Goal: Task Accomplishment & Management: Use online tool/utility

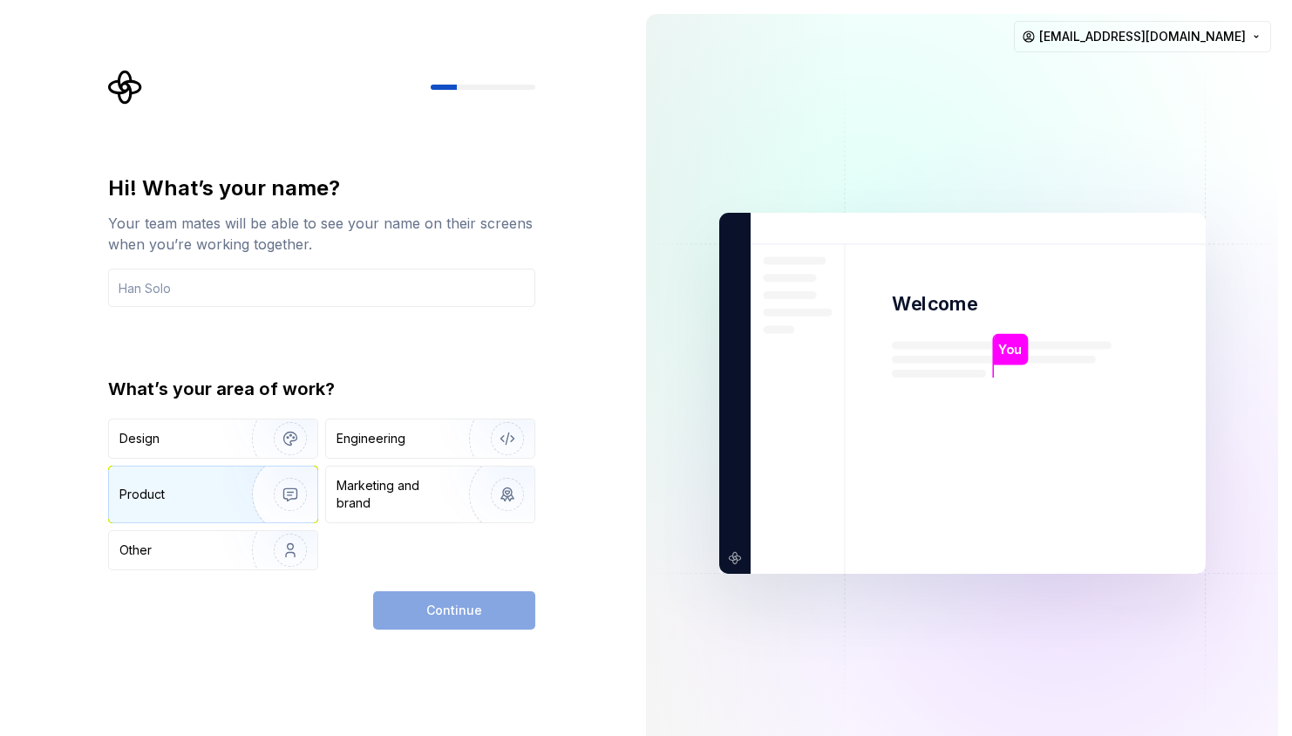
click at [244, 486] on img "button" at bounding box center [279, 494] width 112 height 117
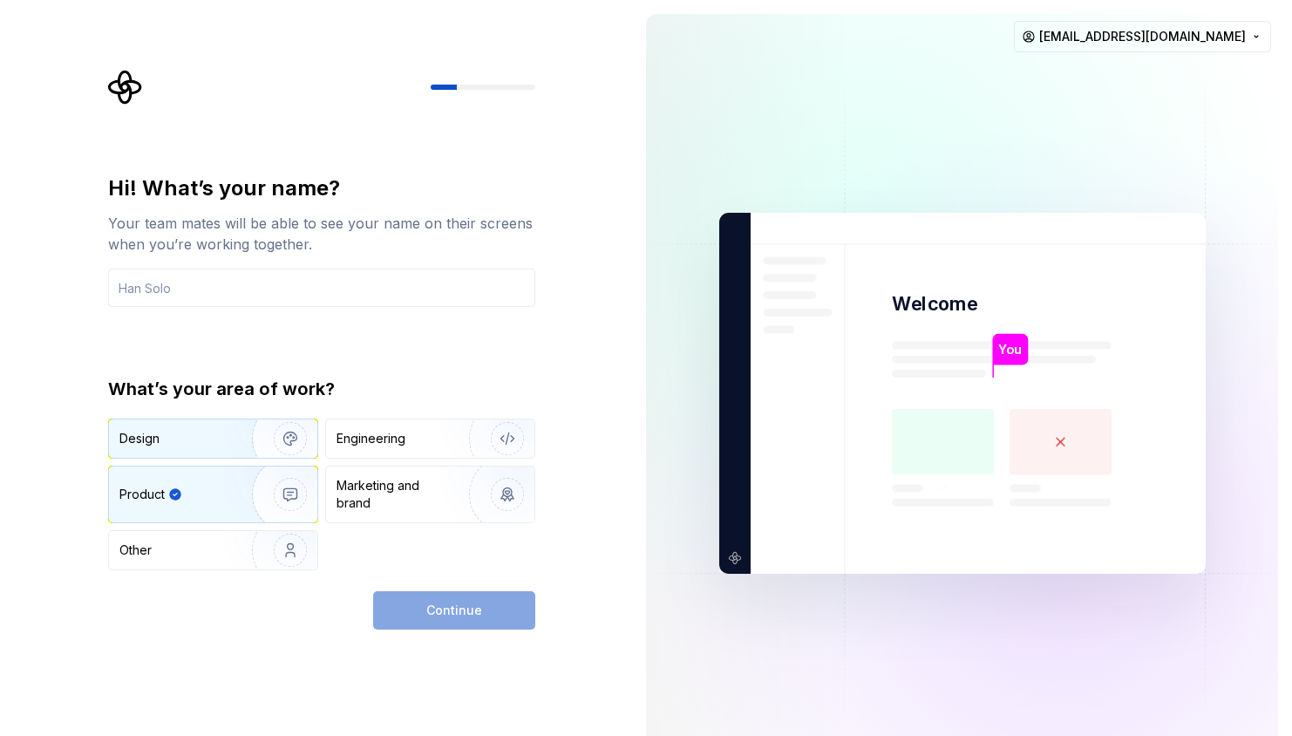
click at [234, 453] on img "button" at bounding box center [279, 438] width 112 height 117
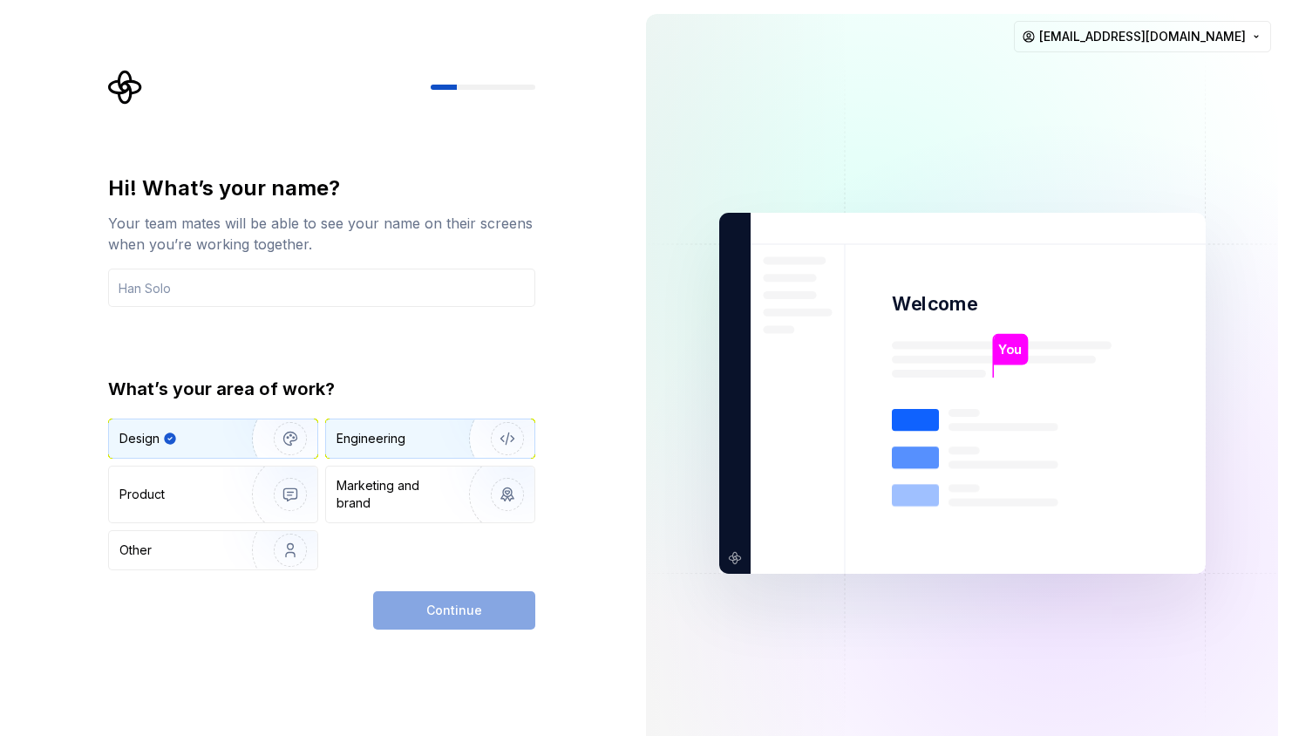
click at [394, 454] on div "Engineering" at bounding box center [430, 438] width 208 height 38
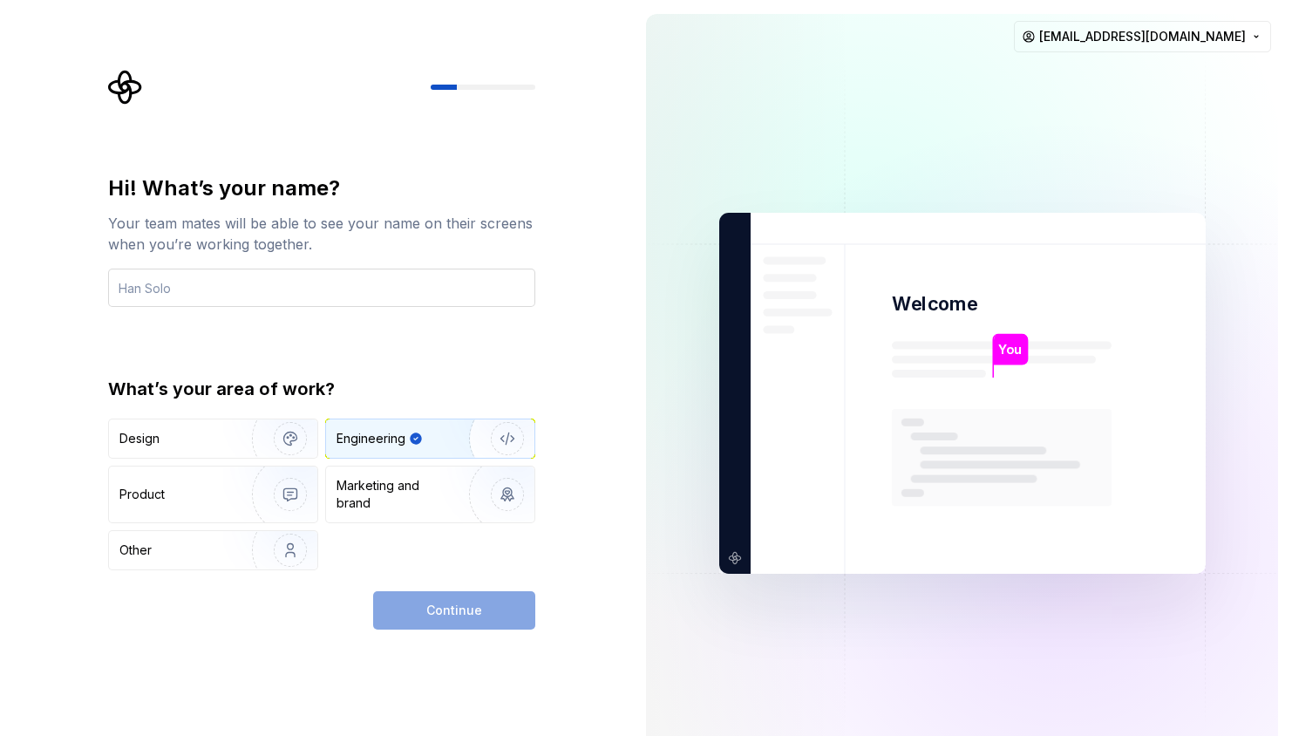
click at [364, 305] on input "text" at bounding box center [321, 287] width 427 height 38
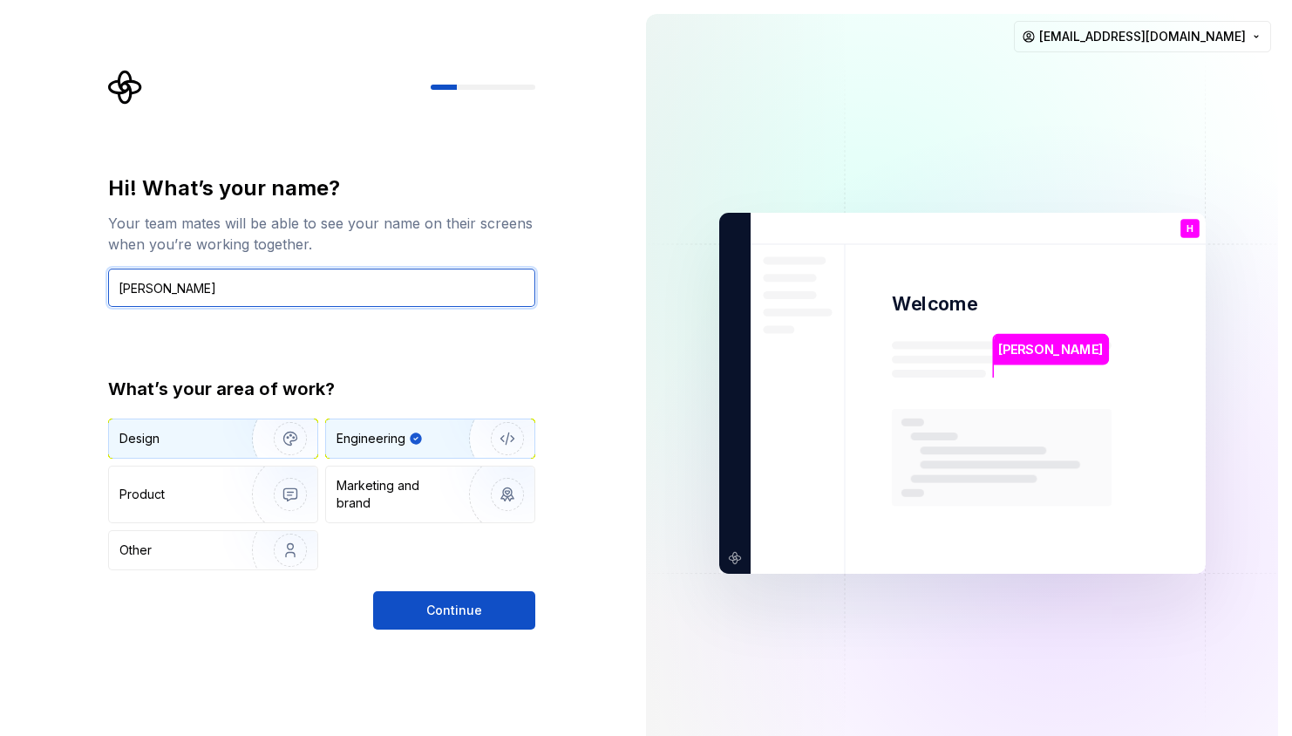
type input "[PERSON_NAME]"
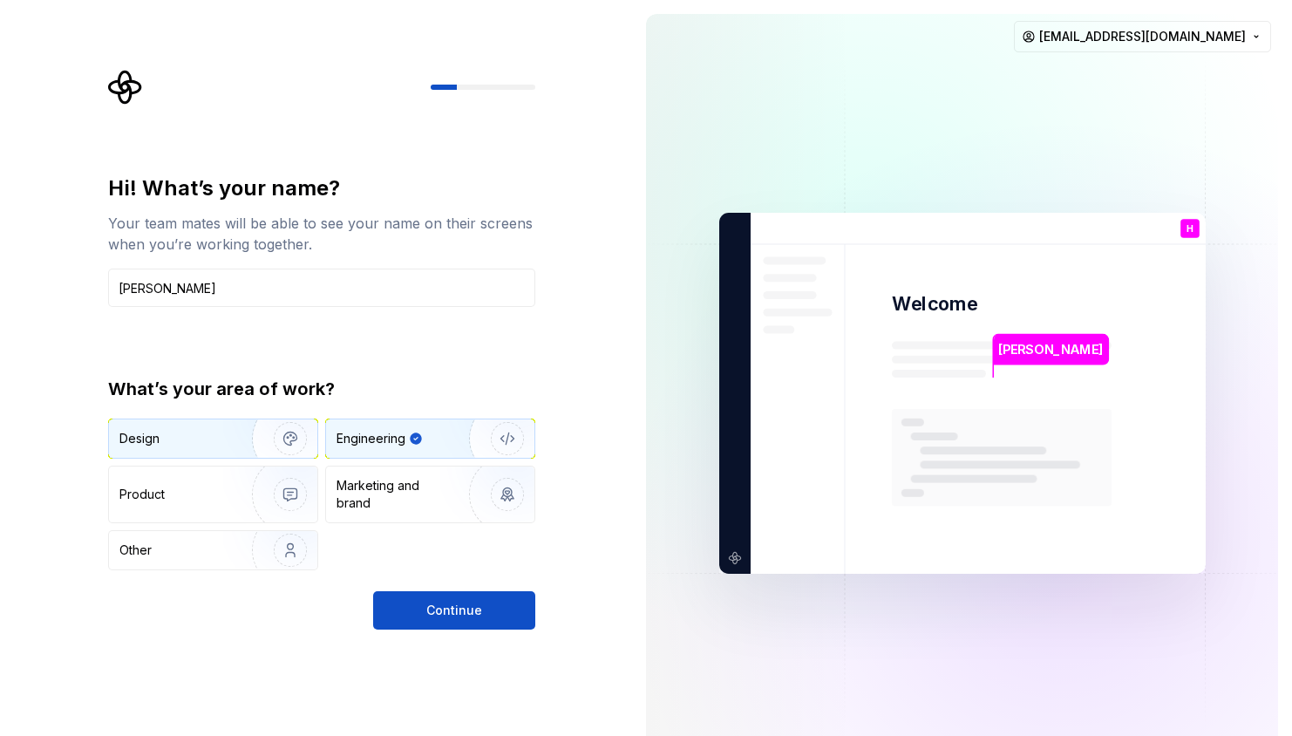
click at [289, 447] on img "button" at bounding box center [279, 438] width 112 height 117
click at [405, 440] on div "Engineering" at bounding box center [405, 438] width 139 height 17
click at [438, 612] on span "Continue" at bounding box center [454, 609] width 56 height 17
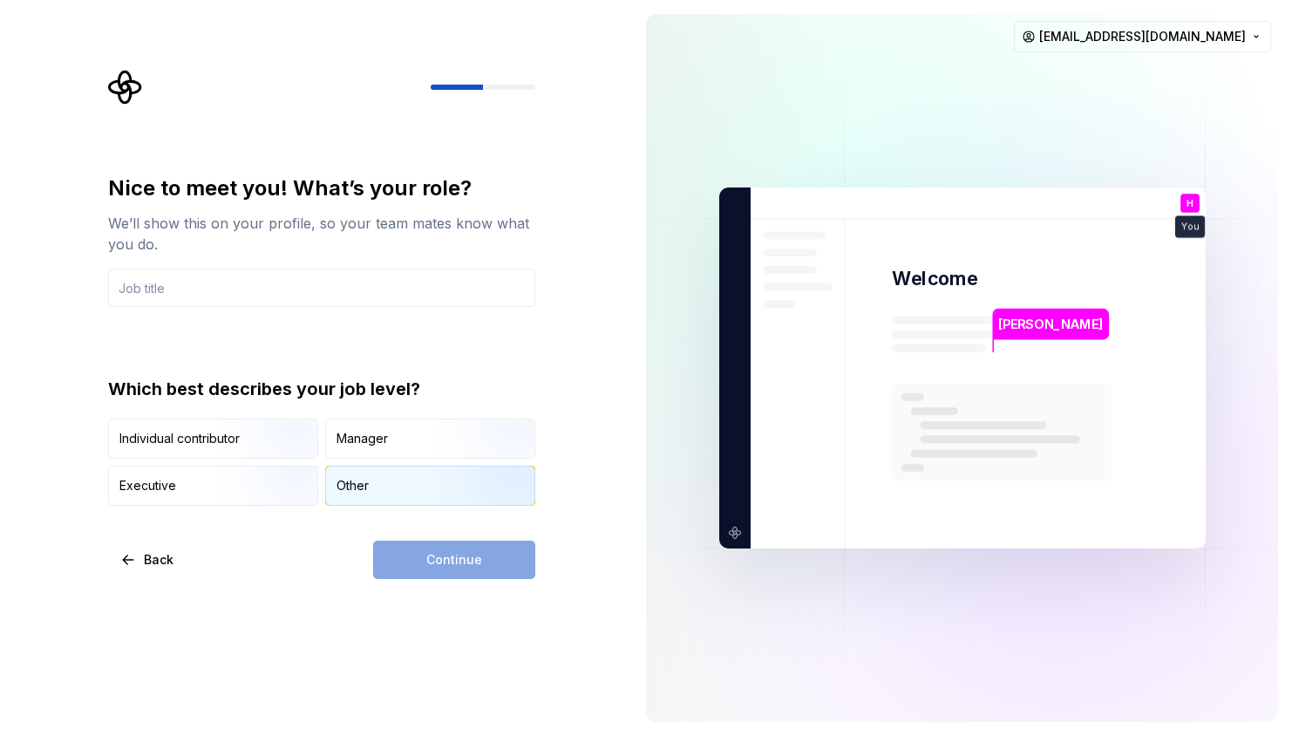
click at [441, 489] on img "button" at bounding box center [493, 507] width 112 height 117
click at [408, 292] on input "text" at bounding box center [321, 287] width 427 height 38
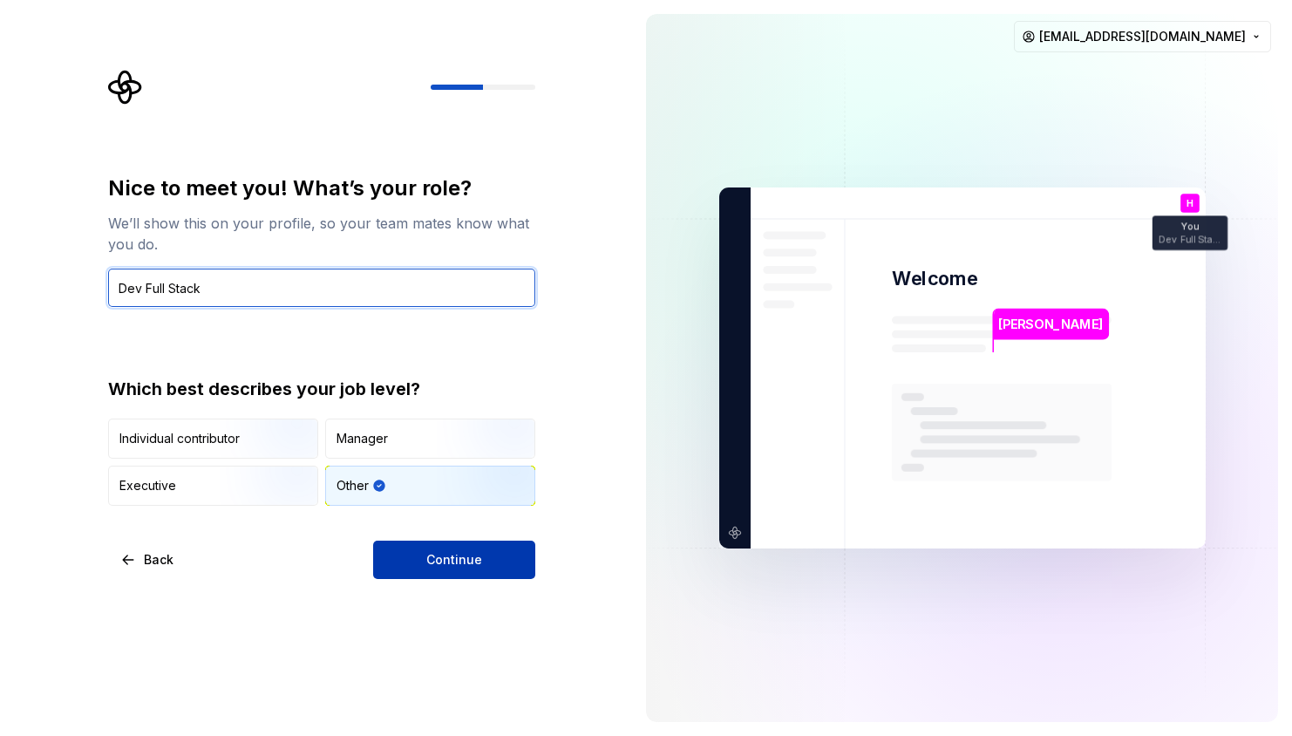
type input "Dev Full Stack"
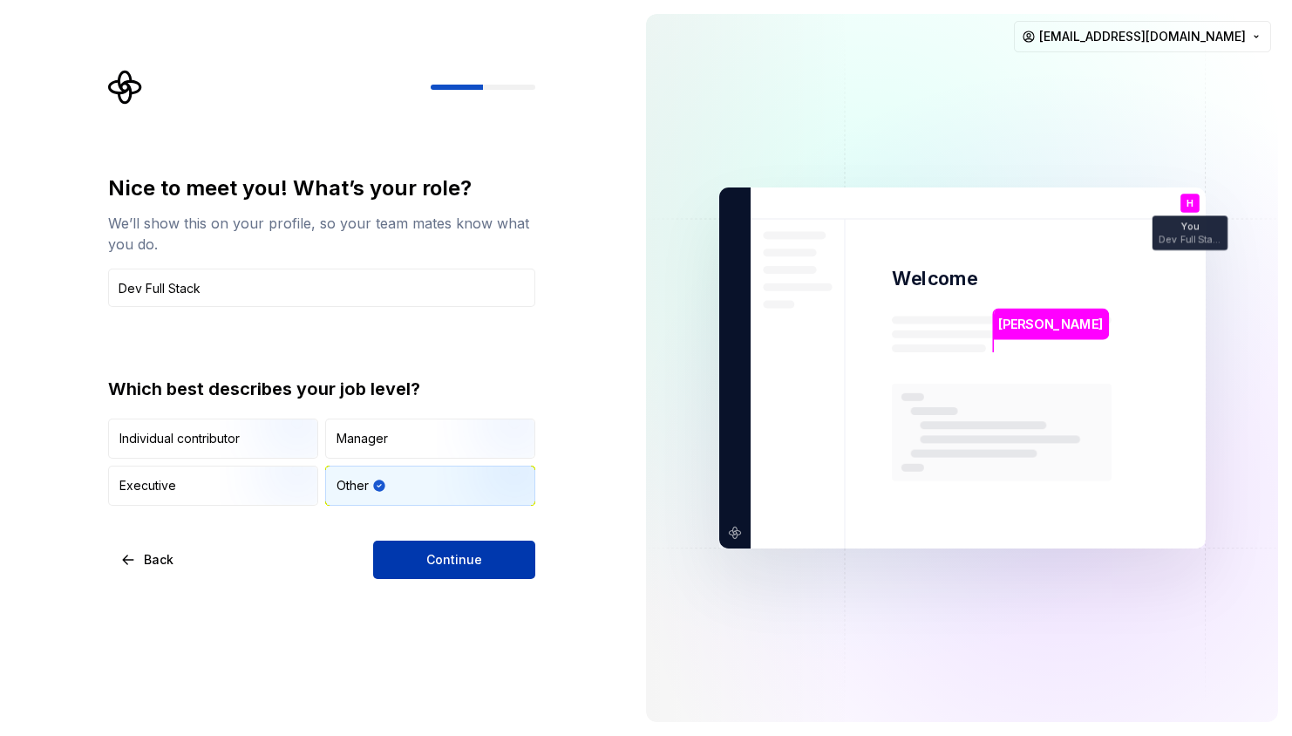
click at [451, 576] on button "Continue" at bounding box center [454, 559] width 162 height 38
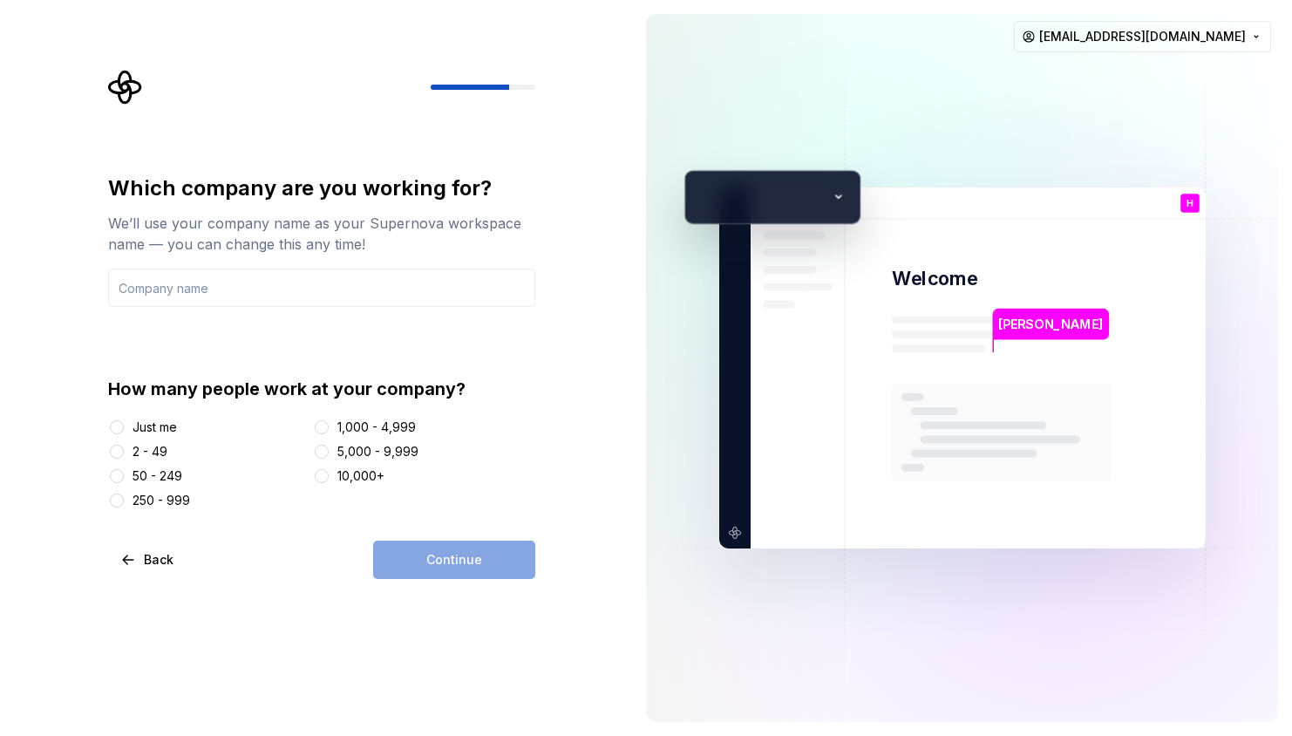
click at [150, 454] on div "2 - 49" at bounding box center [149, 451] width 35 height 17
click at [124, 454] on button "2 - 49" at bounding box center [117, 451] width 14 height 14
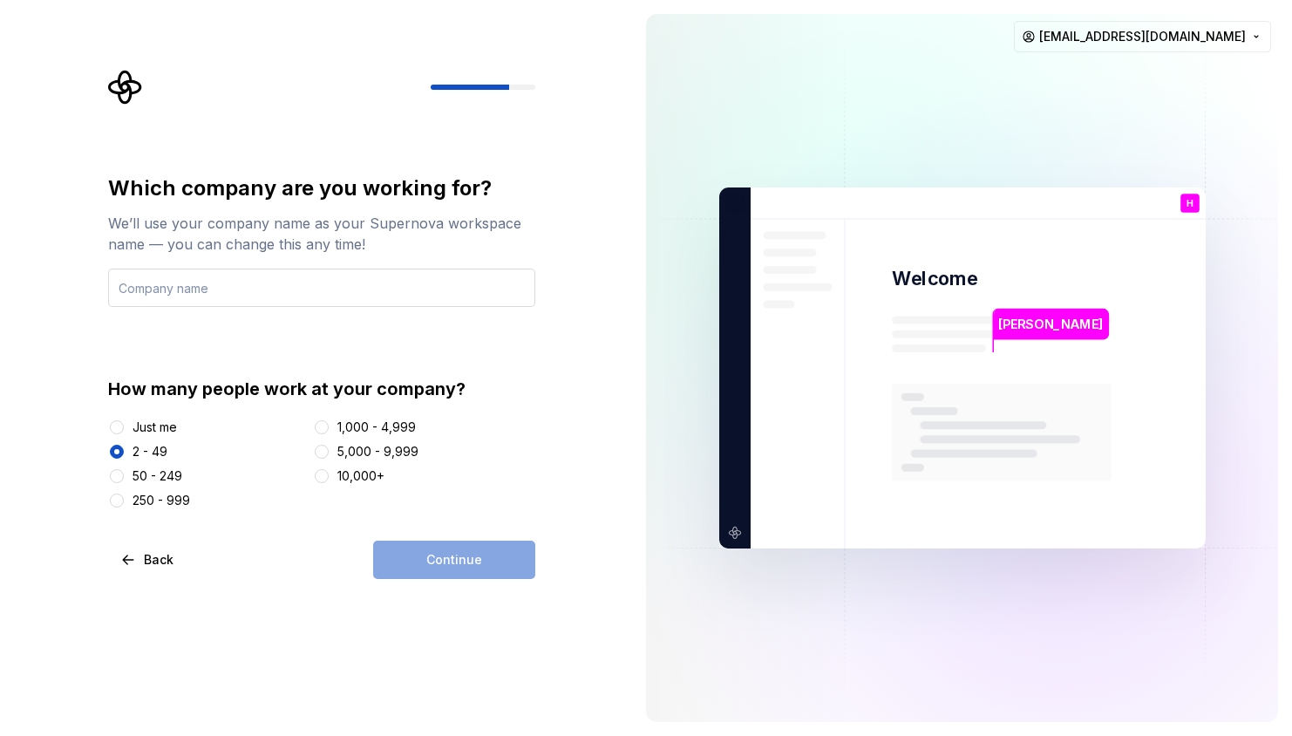
click at [348, 278] on input "text" at bounding box center [321, 287] width 427 height 38
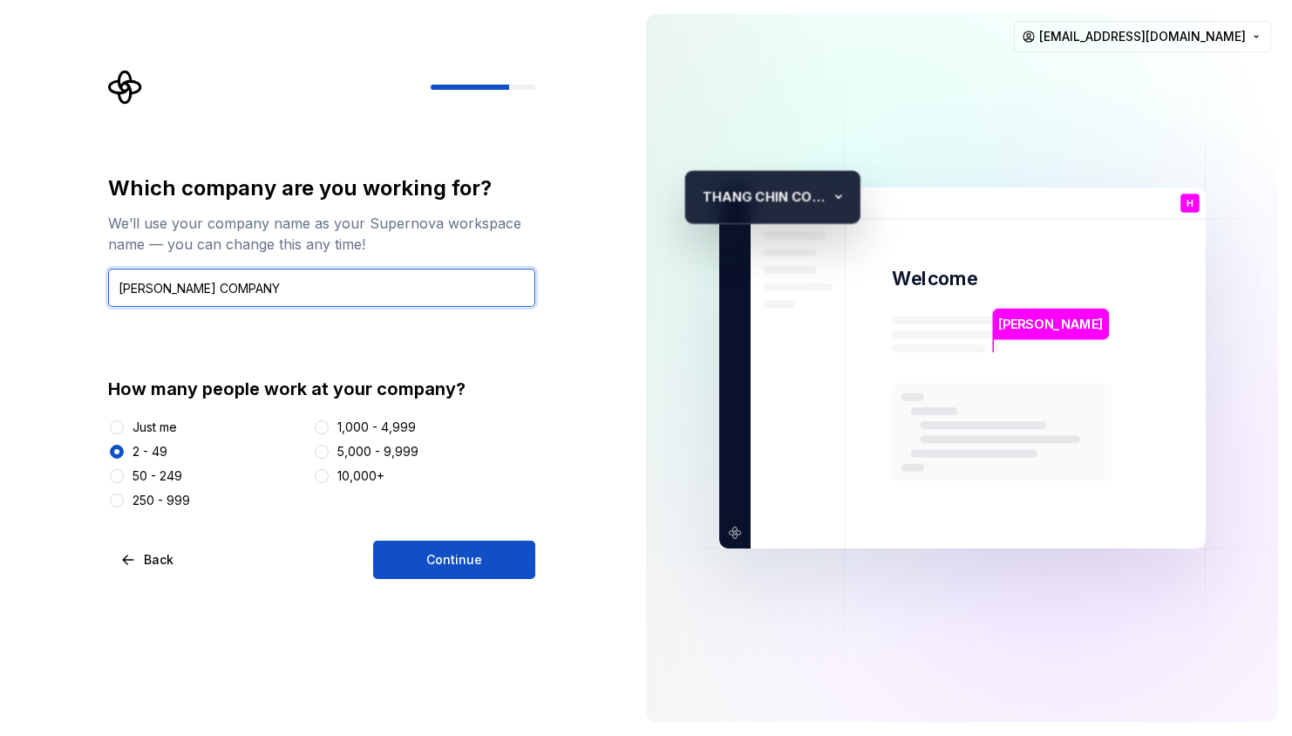
type input "[PERSON_NAME] COMPANY"
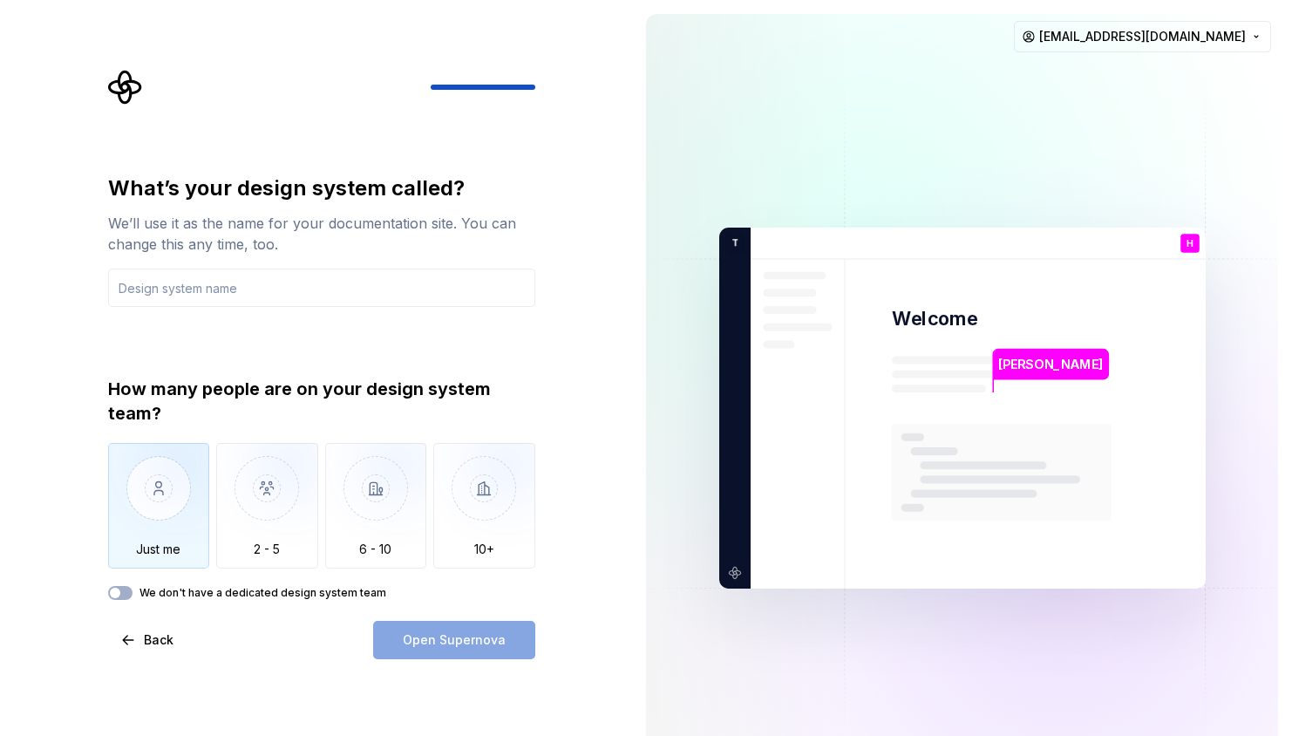
click at [175, 516] on img "button" at bounding box center [159, 501] width 102 height 117
click at [123, 594] on button "We don't have a dedicated design system team" at bounding box center [120, 593] width 24 height 14
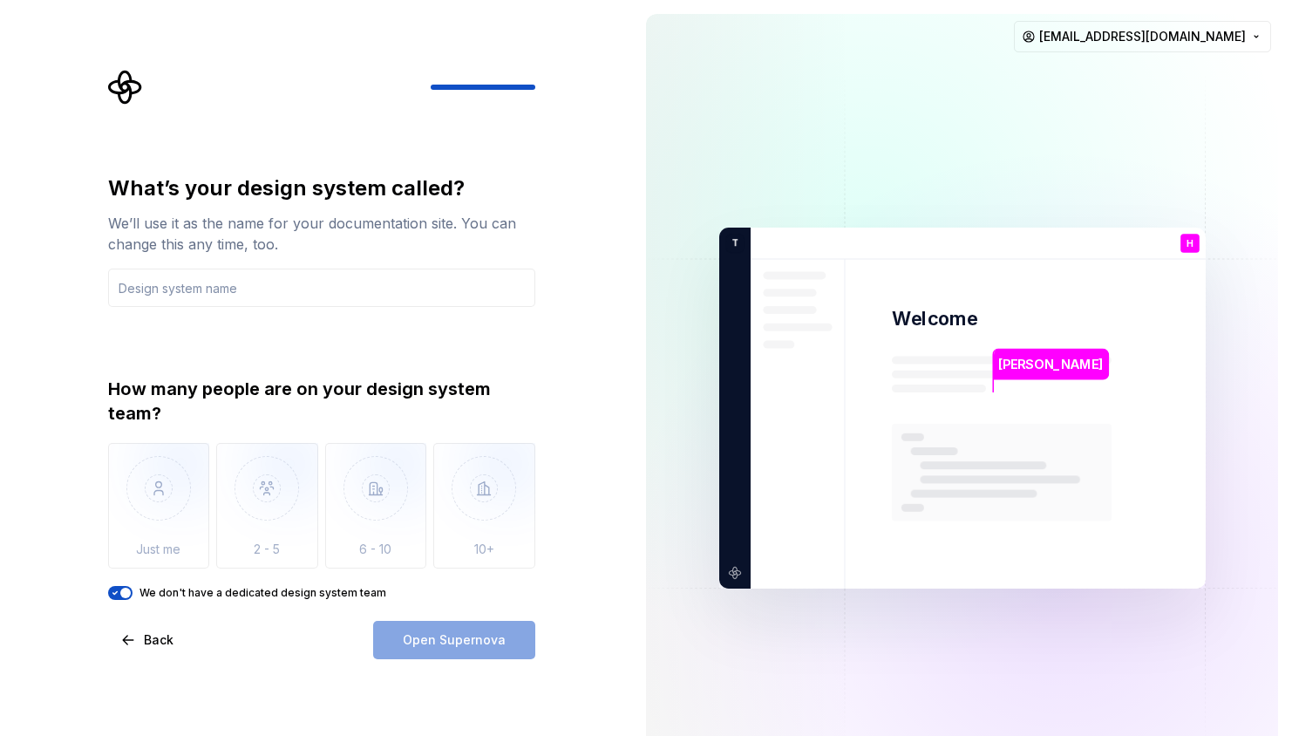
click at [123, 594] on span "button" at bounding box center [125, 592] width 10 height 10
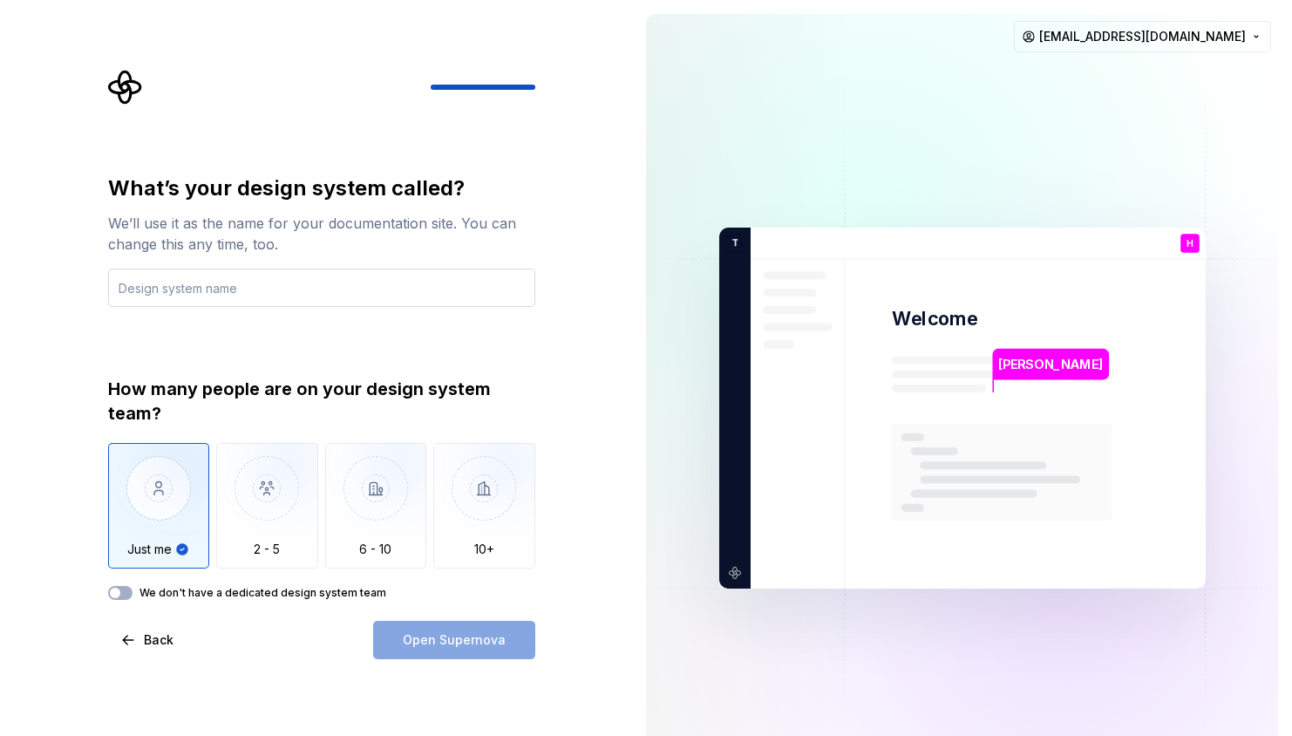
click at [279, 295] on input "text" at bounding box center [321, 287] width 427 height 38
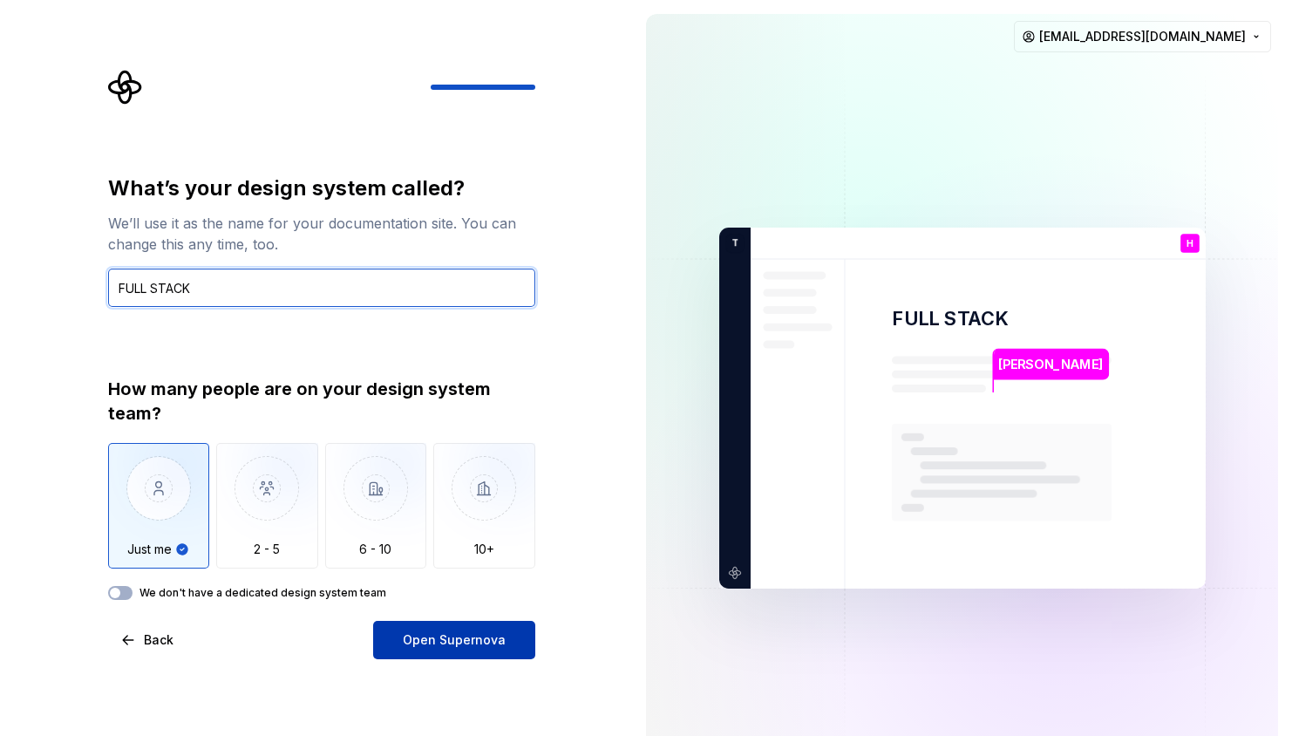
type input "FULL STACK"
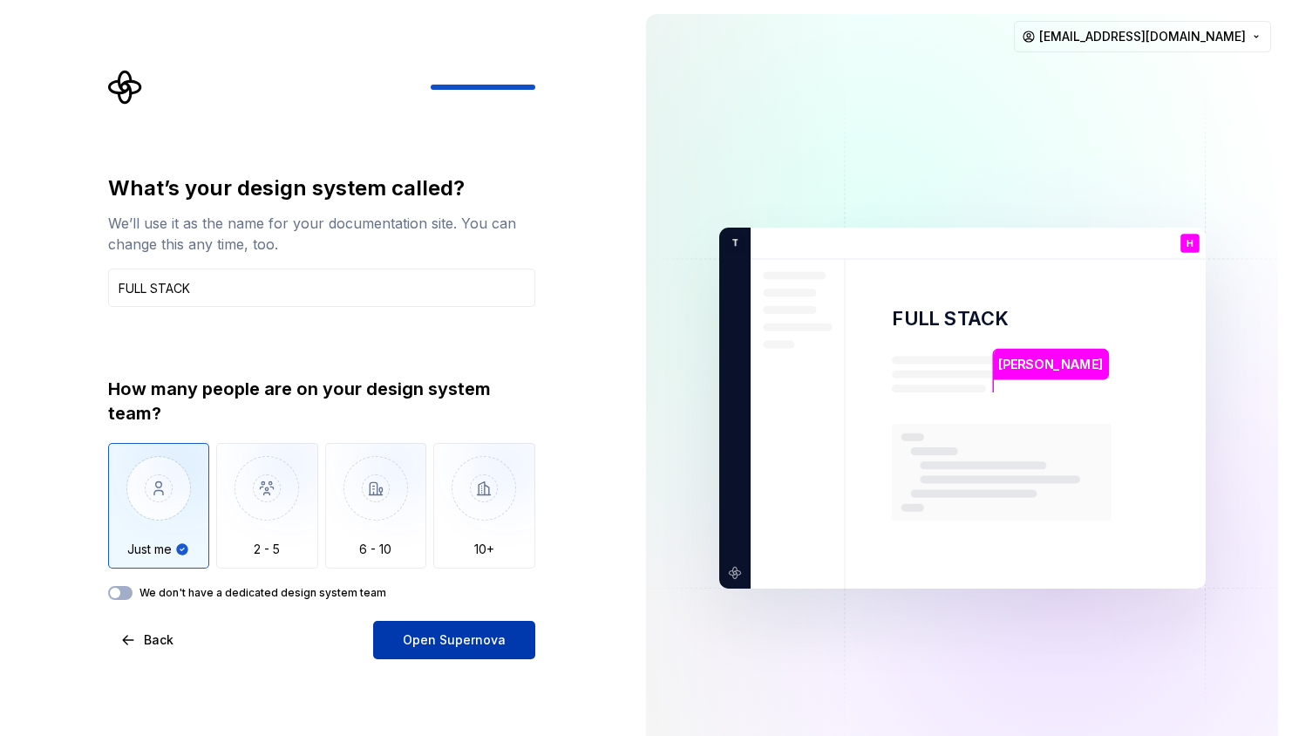
click at [407, 627] on button "Open Supernova" at bounding box center [454, 640] width 162 height 38
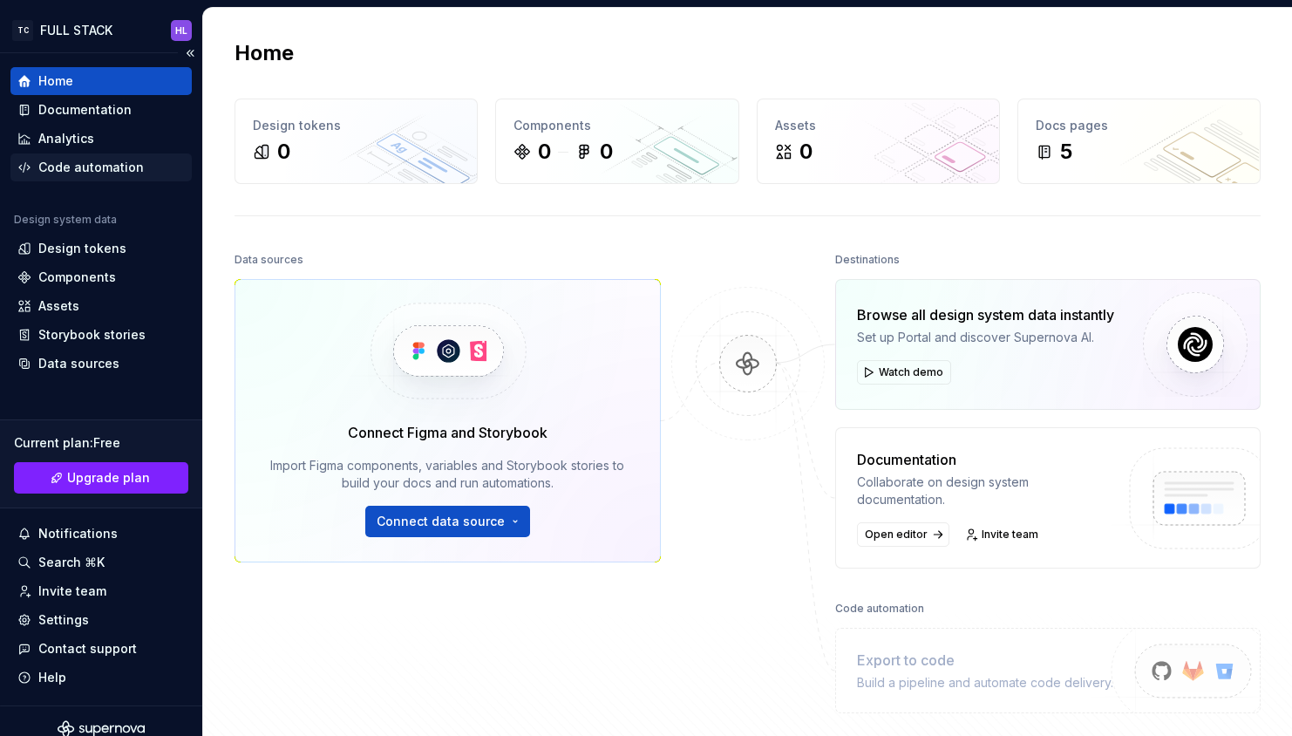
click at [114, 166] on div "Code automation" at bounding box center [90, 167] width 105 height 17
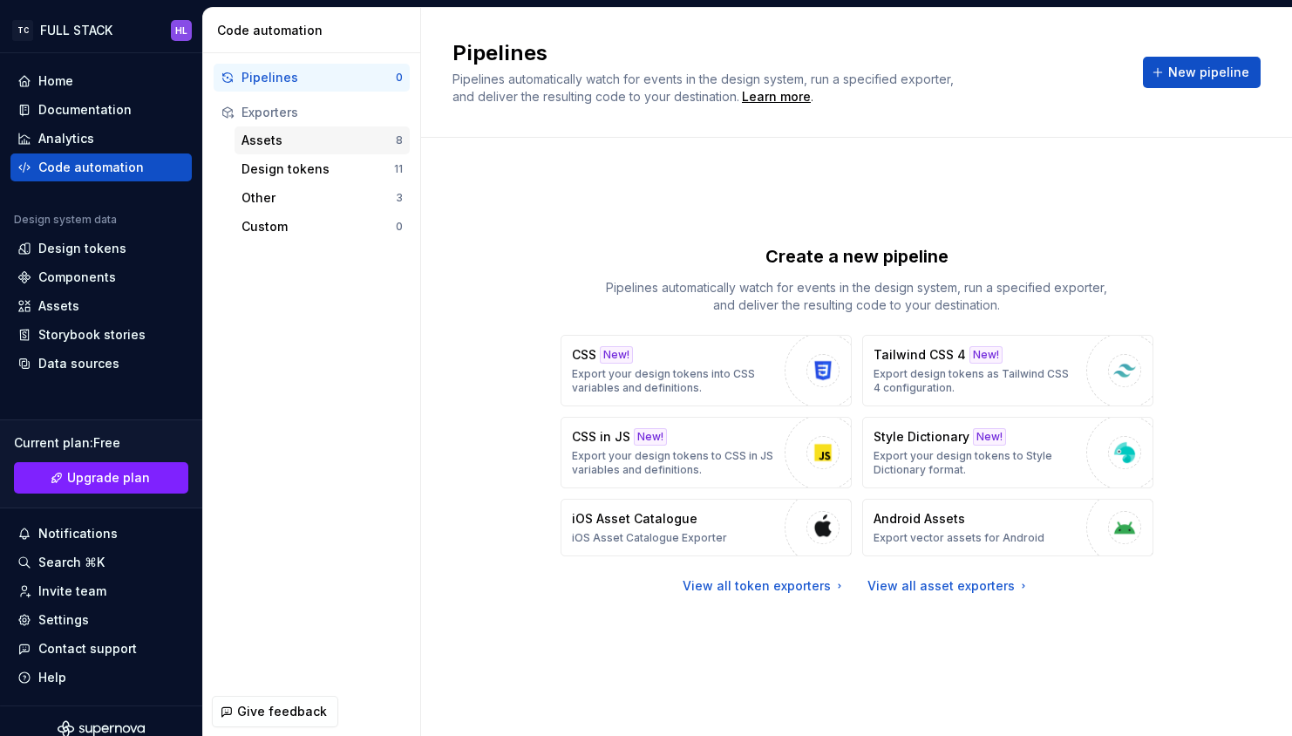
click at [254, 153] on div "Assets 8" at bounding box center [321, 140] width 175 height 28
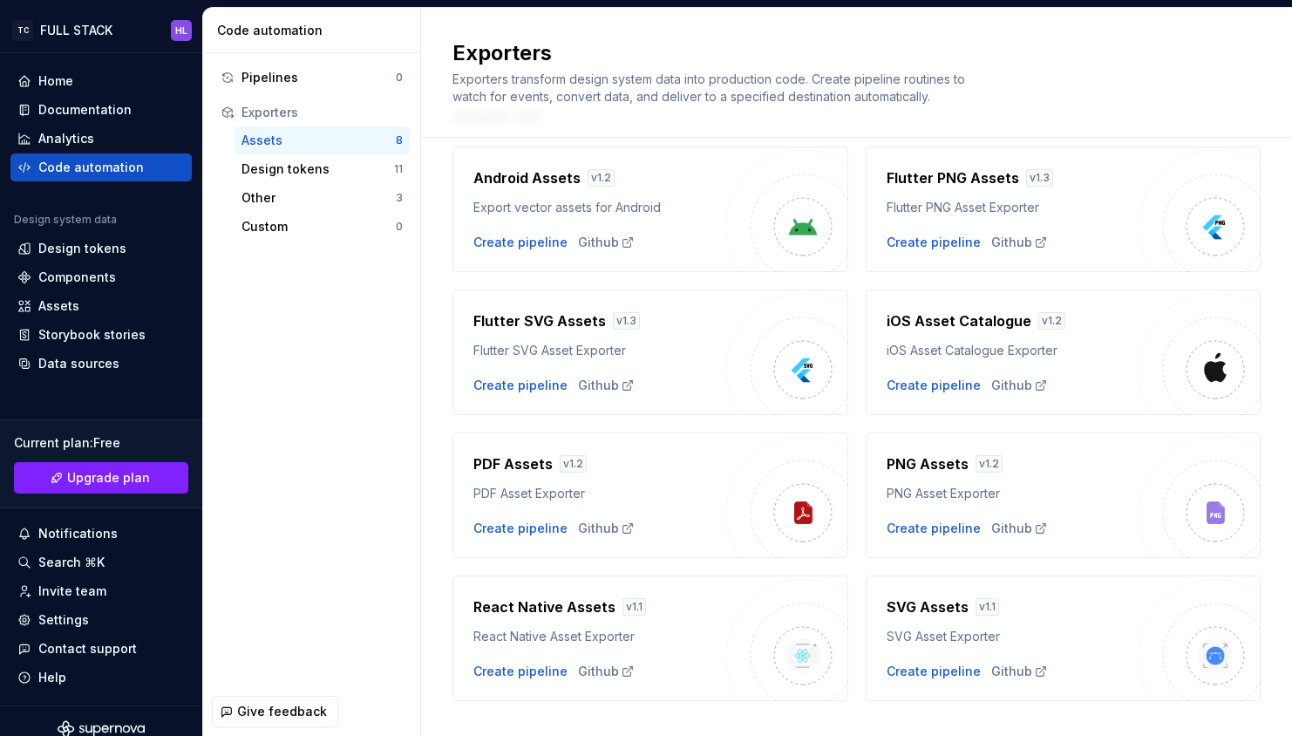
scroll to position [96, 0]
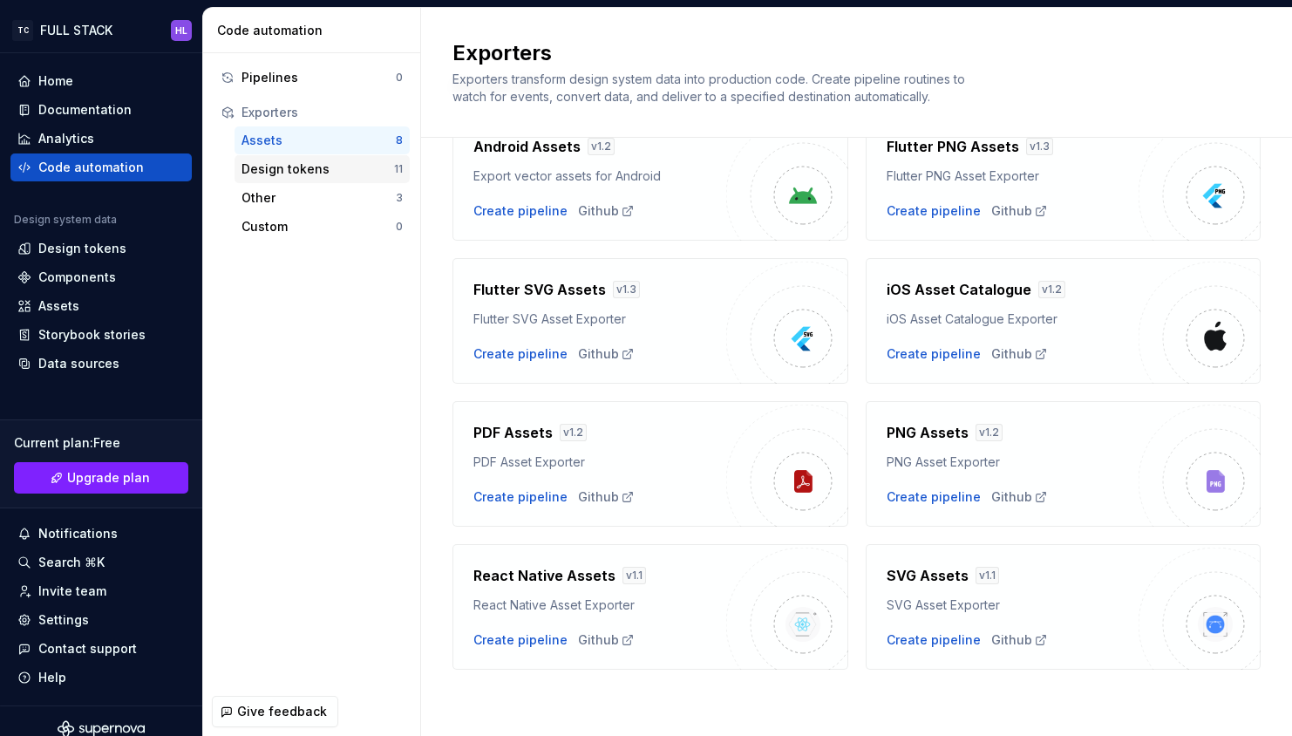
click at [333, 180] on div "Design tokens 11" at bounding box center [321, 169] width 175 height 28
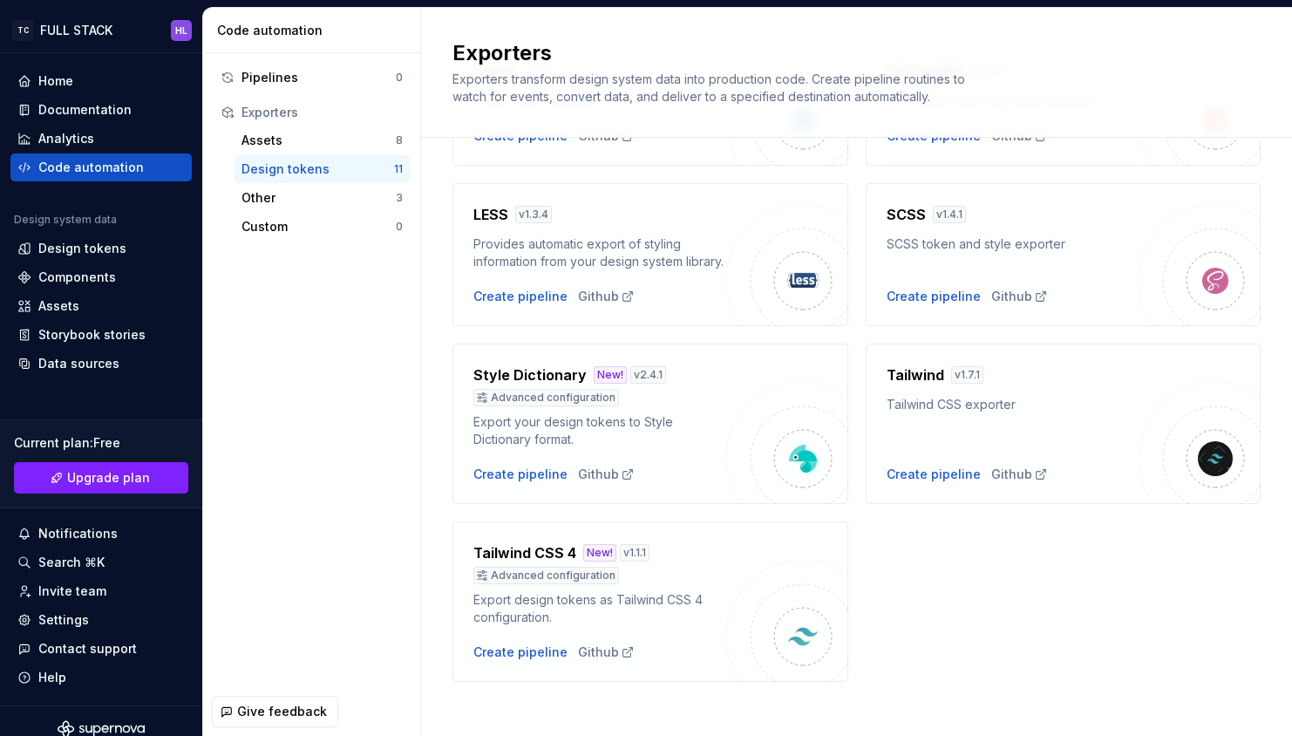
scroll to position [539, 0]
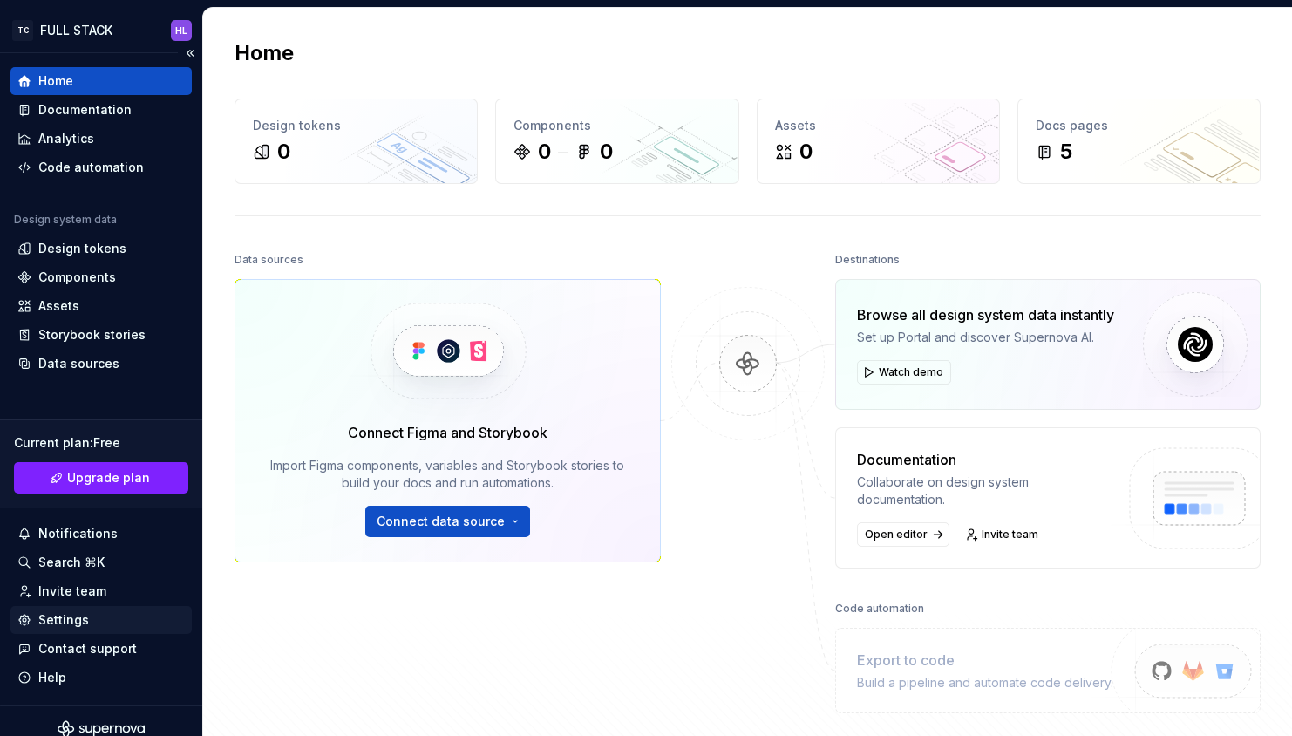
click at [123, 612] on div "Settings" at bounding box center [100, 619] width 167 height 17
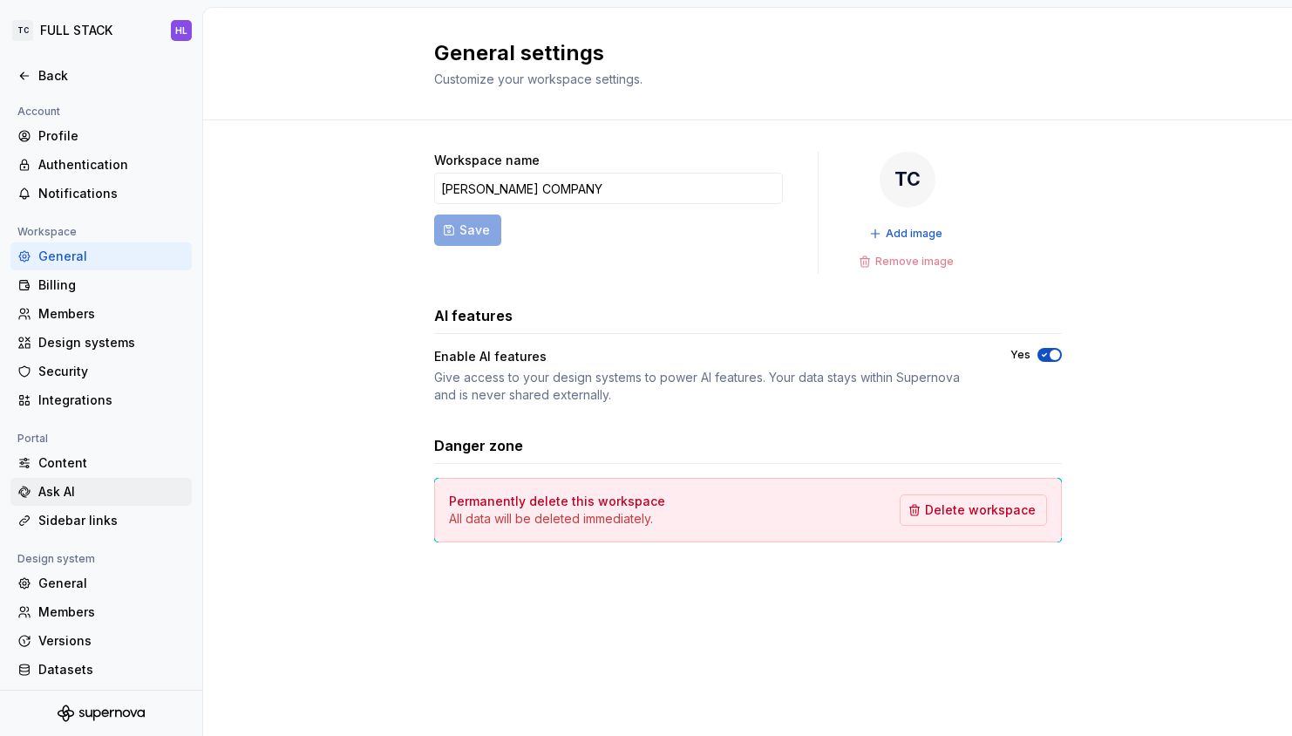
click at [127, 486] on div "Ask AI" at bounding box center [111, 491] width 146 height 17
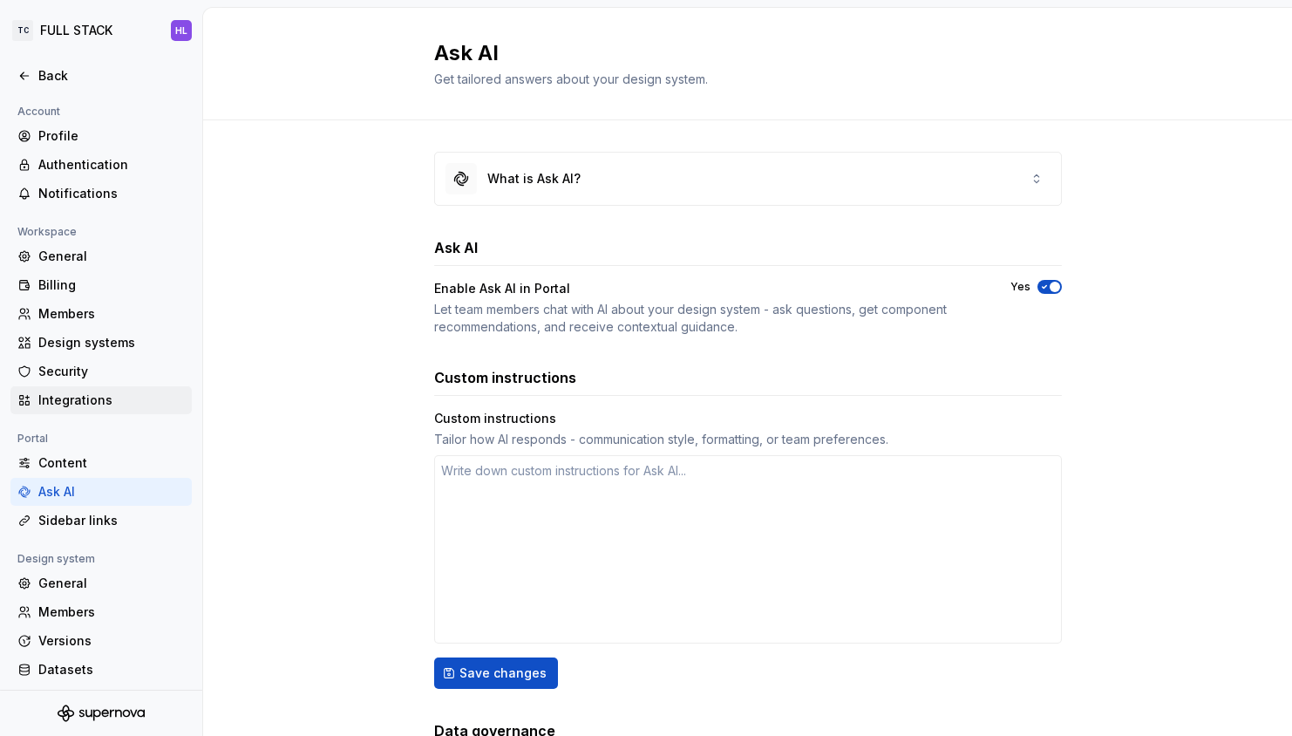
click at [119, 400] on div "Integrations" at bounding box center [111, 399] width 146 height 17
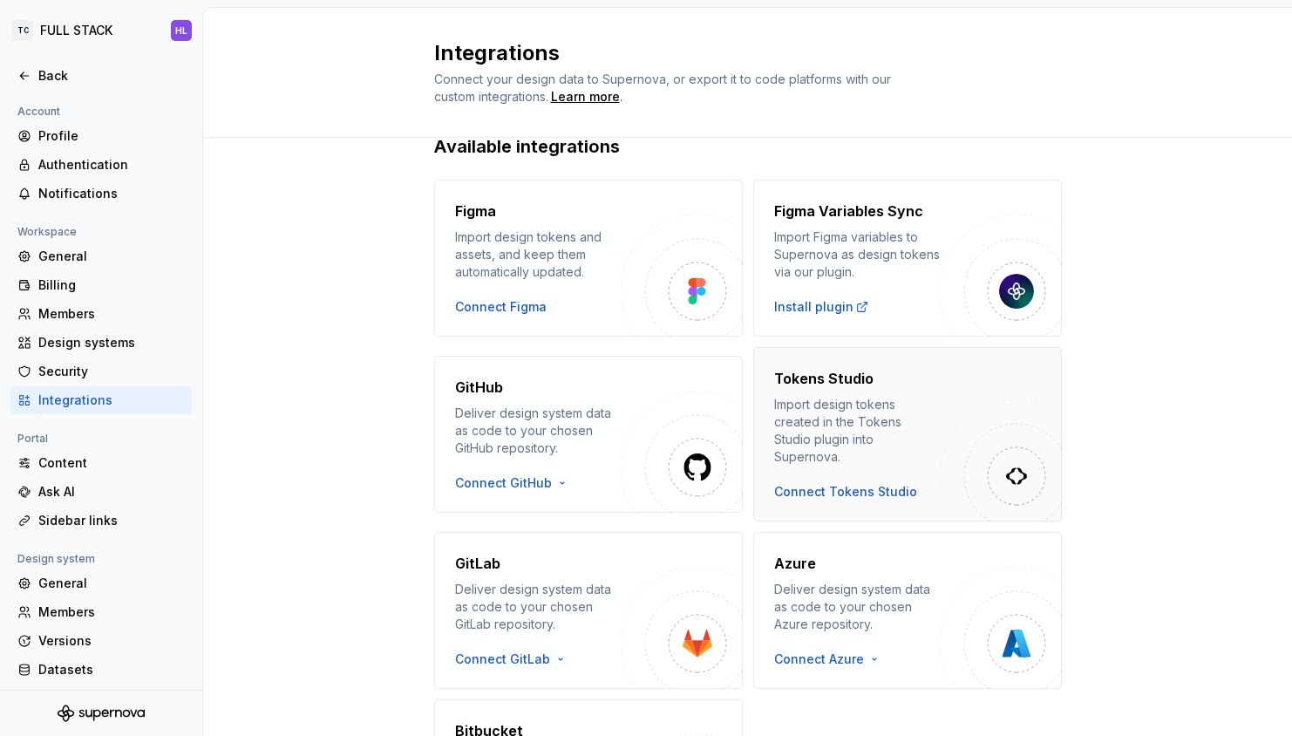
scroll to position [18, 0]
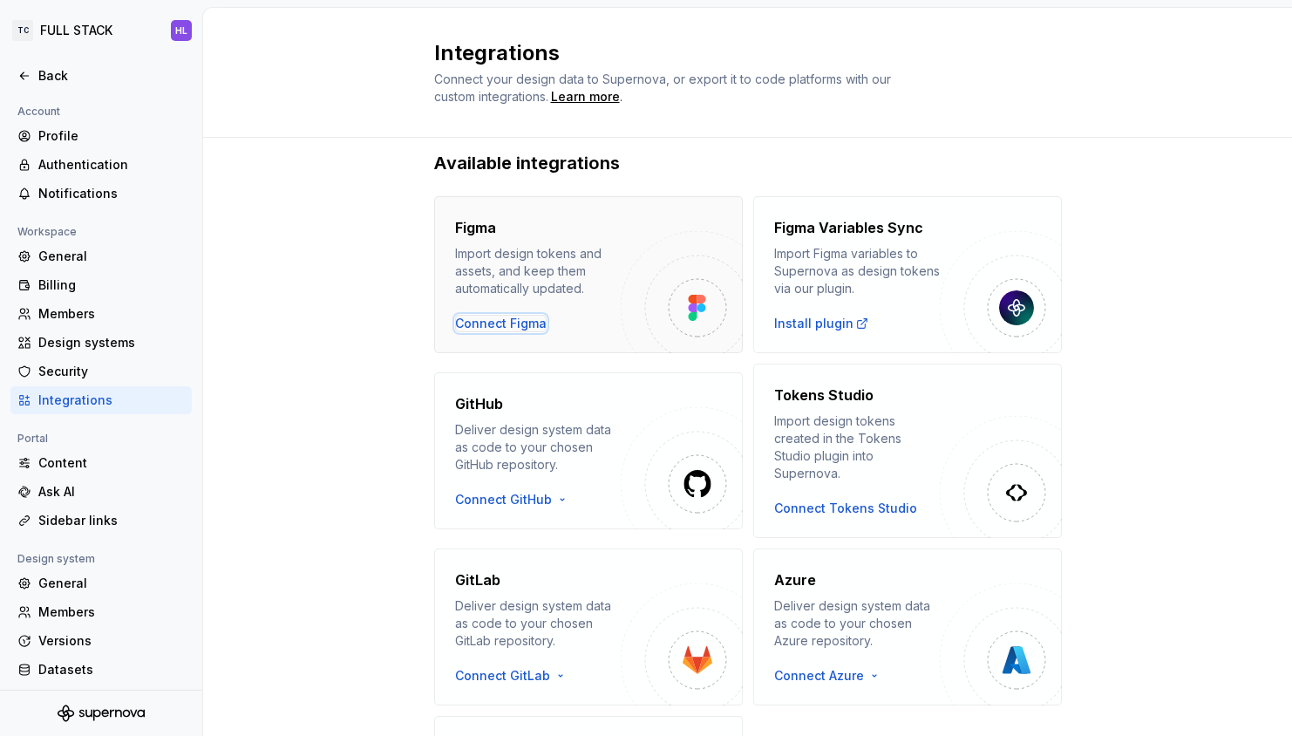
click at [521, 329] on div "Connect Figma" at bounding box center [501, 323] width 92 height 17
click at [111, 141] on div "Profile" at bounding box center [111, 135] width 146 height 17
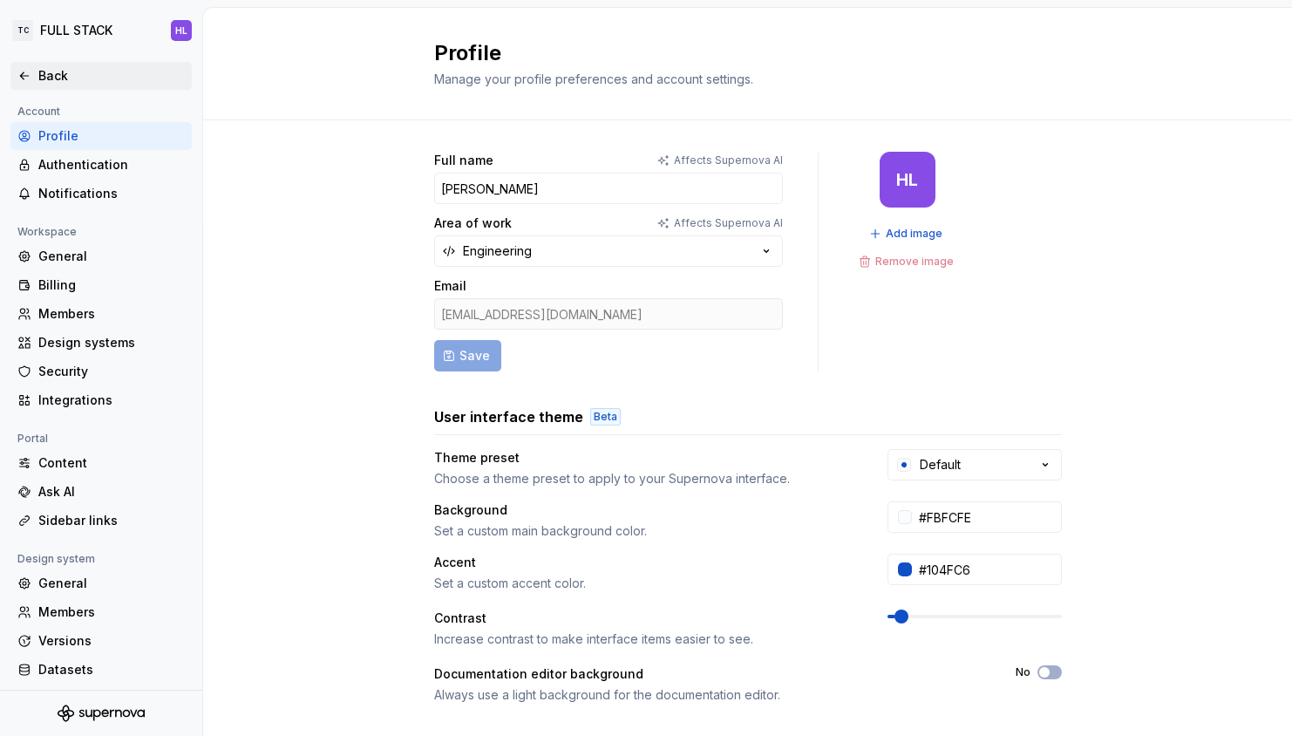
click at [79, 67] on div "Back" at bounding box center [111, 75] width 146 height 17
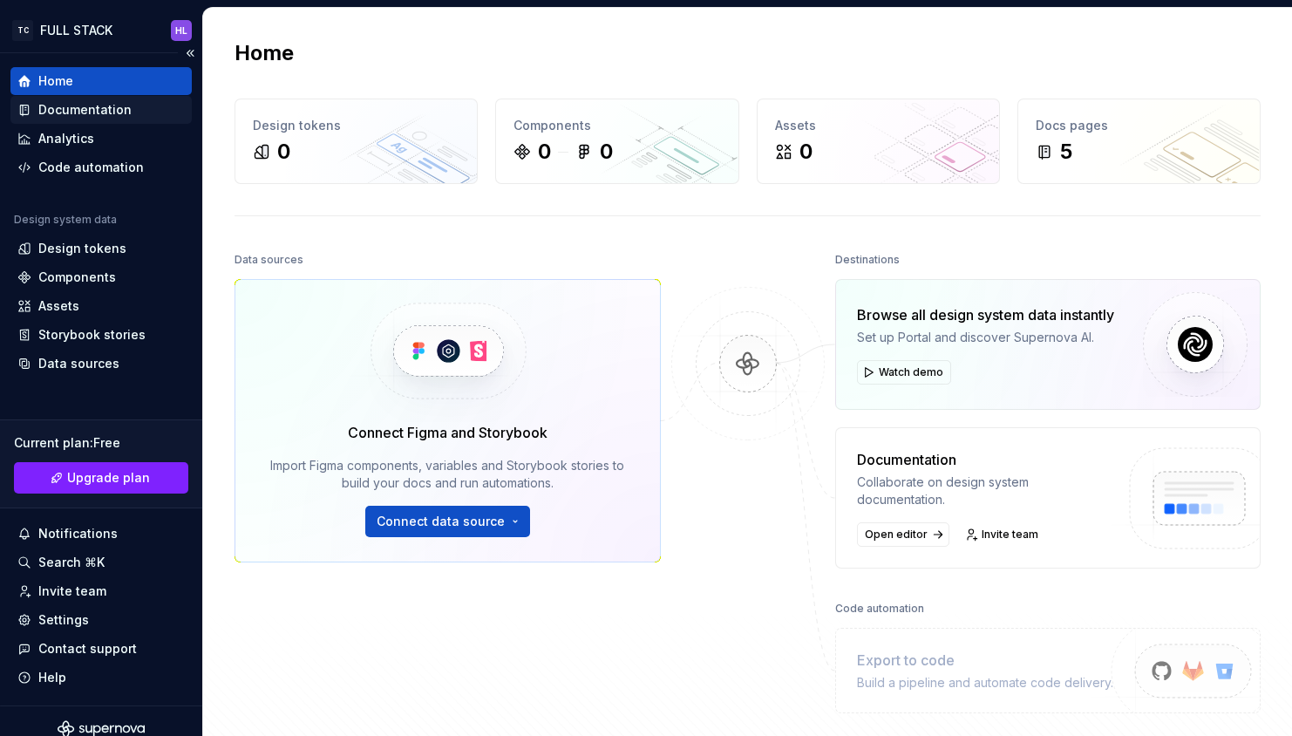
click at [112, 117] on div "Documentation" at bounding box center [84, 109] width 93 height 17
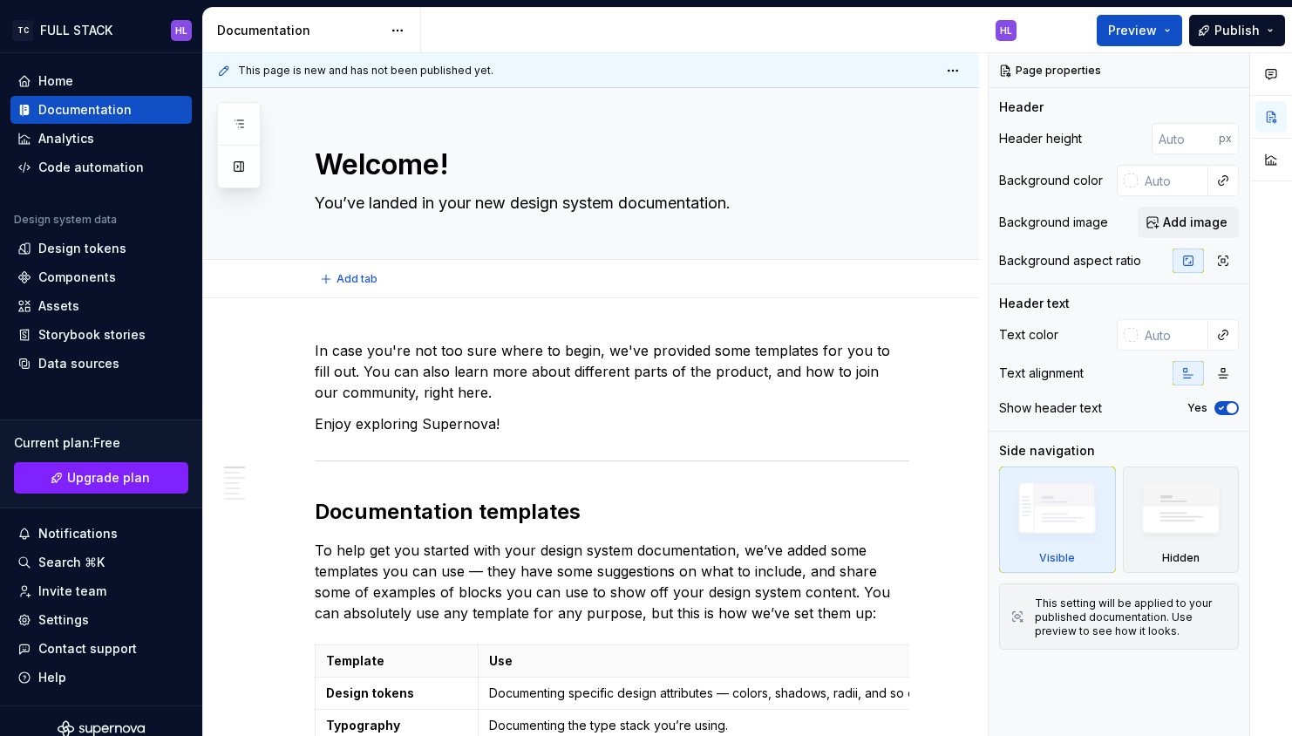
type textarea "*"
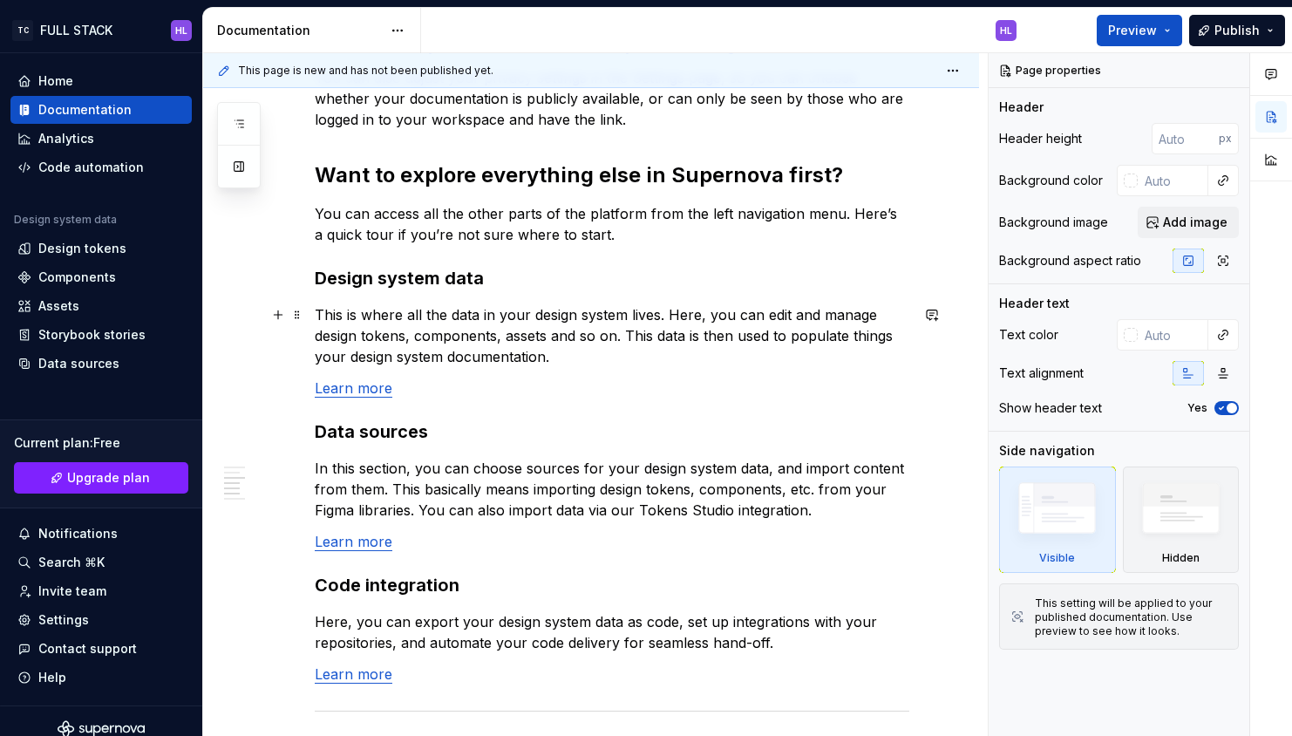
scroll to position [1360, 0]
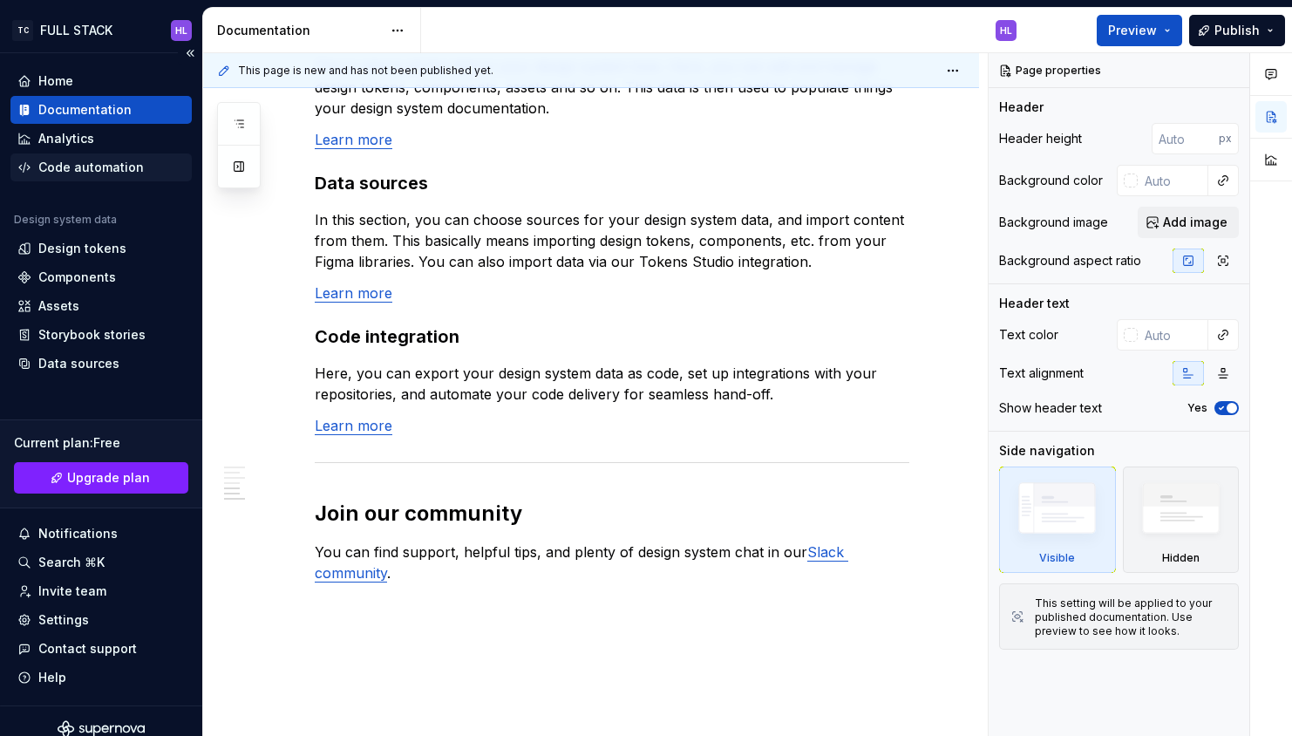
click at [97, 159] on div "Code automation" at bounding box center [90, 167] width 105 height 17
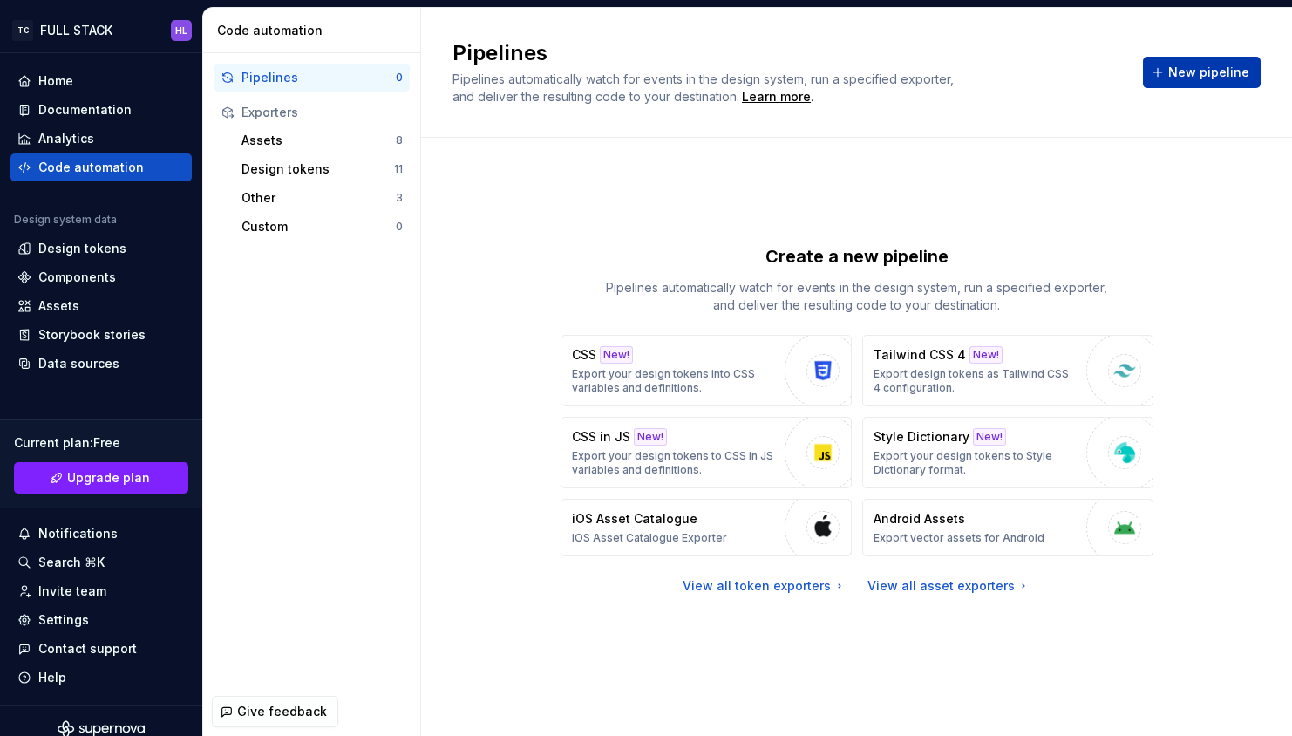
click at [1208, 72] on span "New pipeline" at bounding box center [1208, 72] width 81 height 17
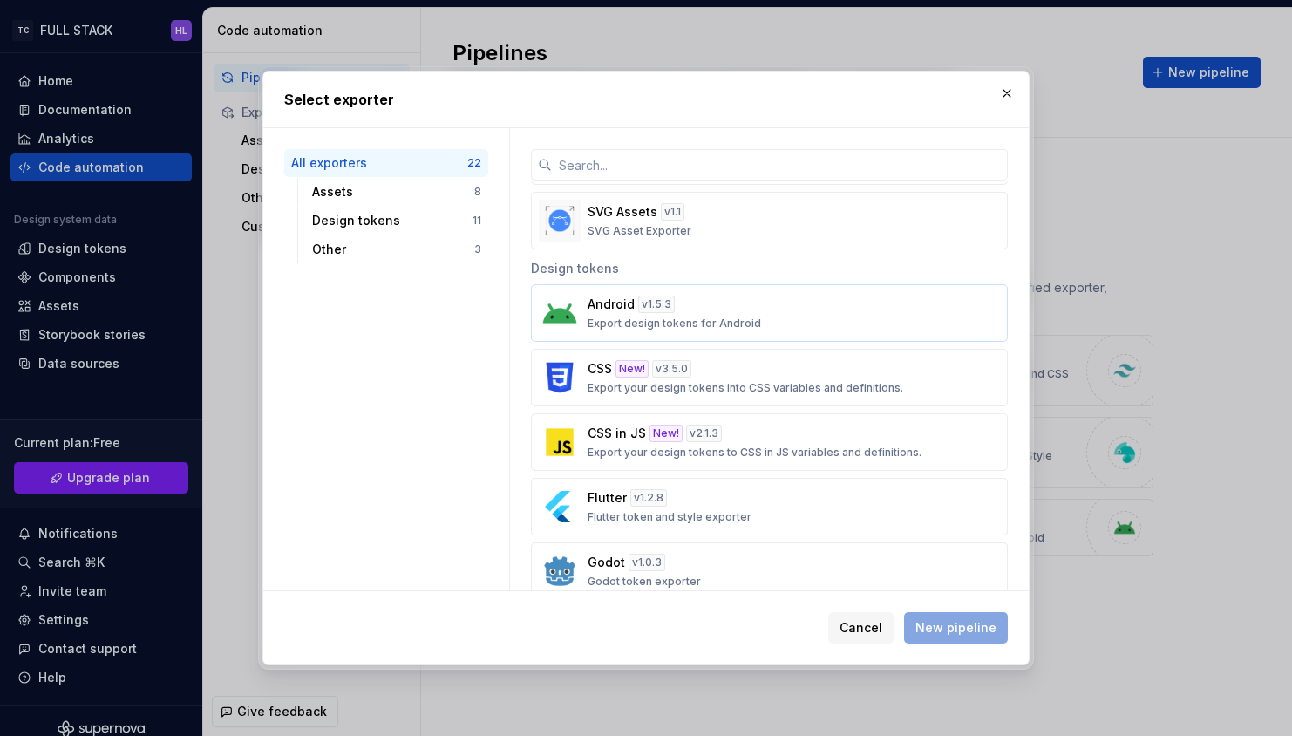
scroll to position [579, 0]
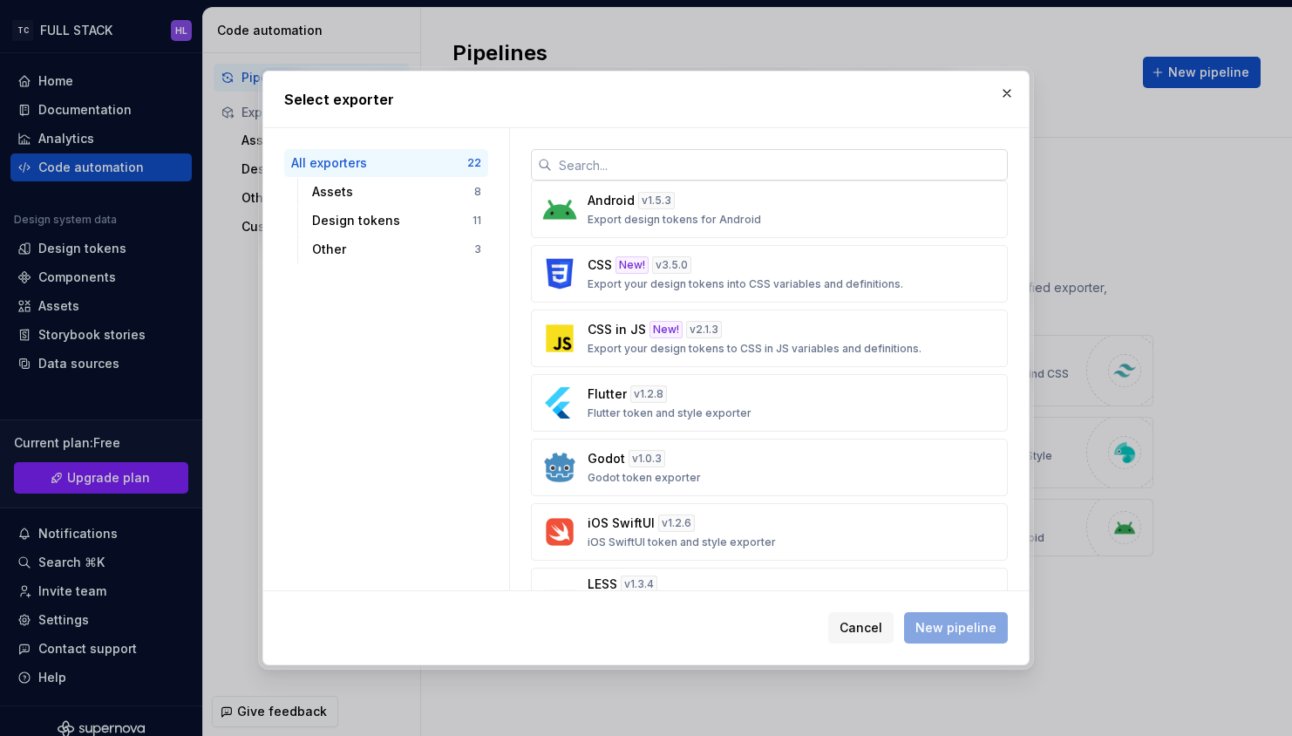
click at [745, 172] on input "text" at bounding box center [780, 164] width 456 height 31
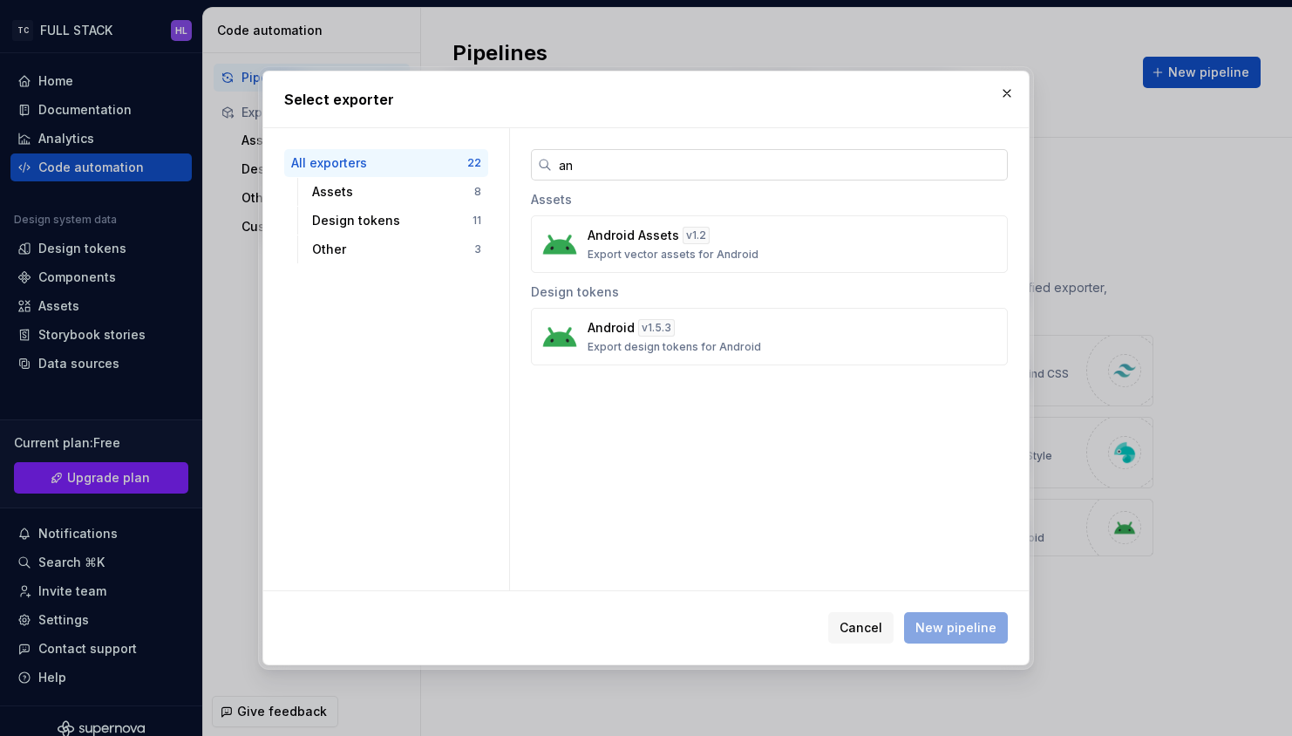
scroll to position [0, 0]
type input "a"
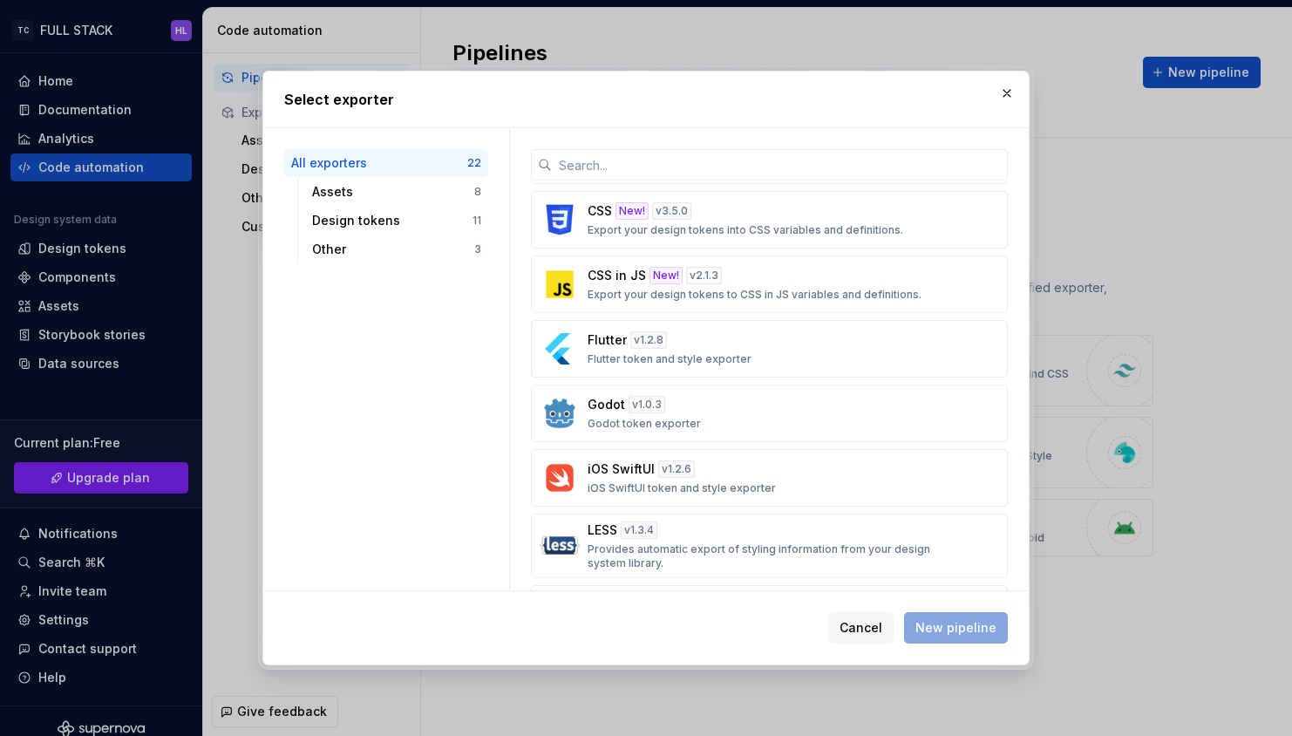
scroll to position [607, 0]
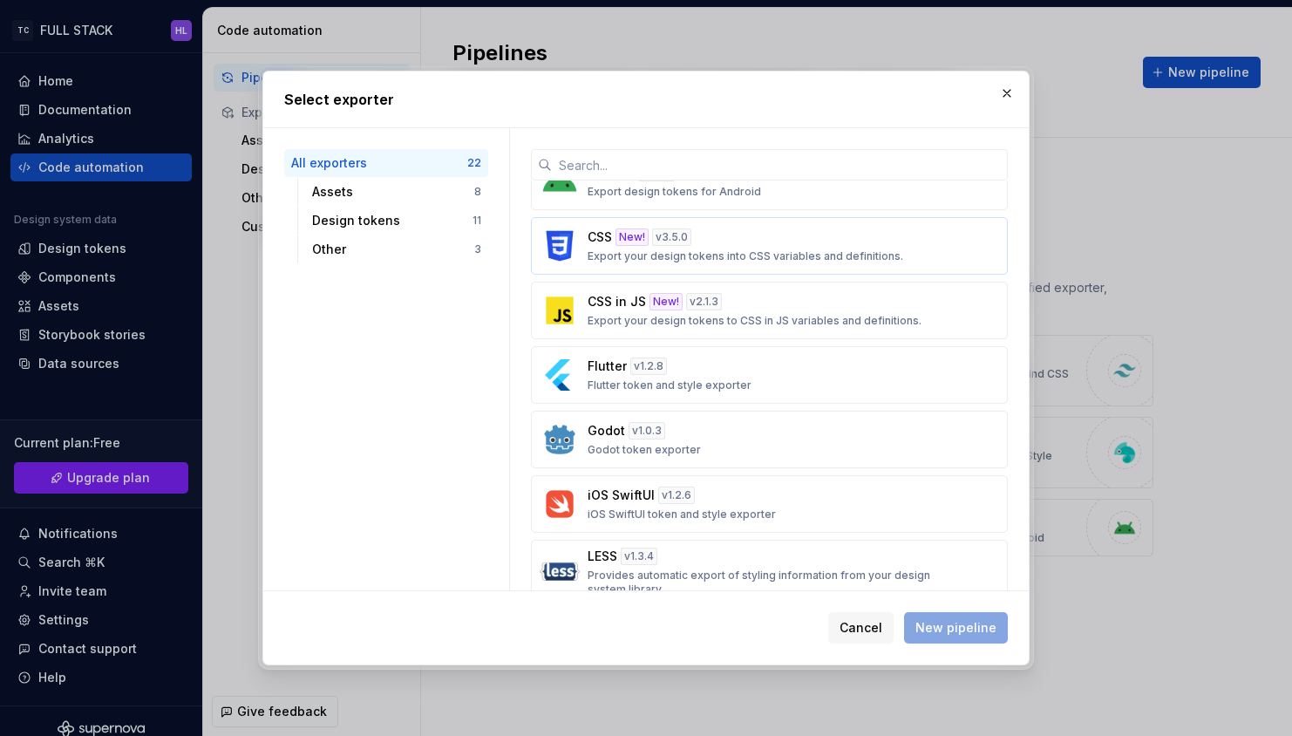
click at [826, 236] on div "CSS New! v 3.5.0 Export your design tokens into CSS variables and definitions." at bounding box center [763, 245] width 353 height 35
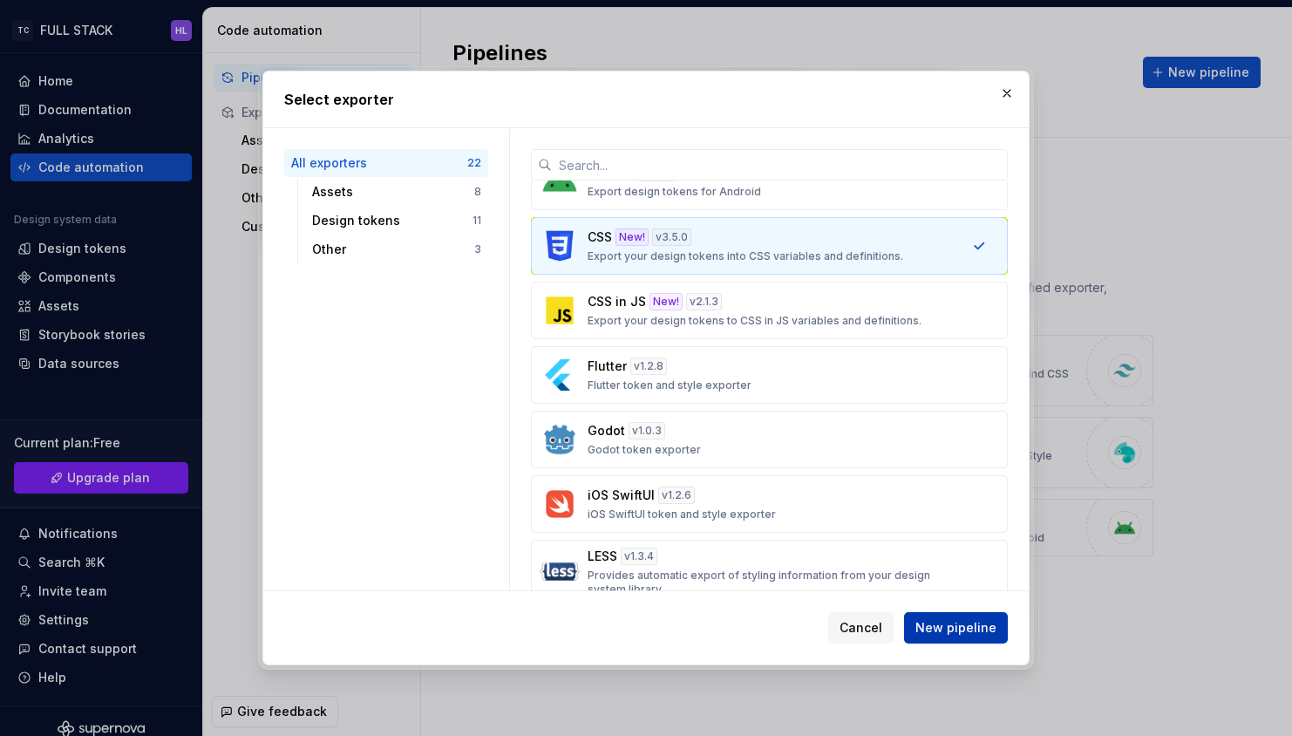
click at [971, 614] on button "New pipeline" at bounding box center [956, 627] width 104 height 31
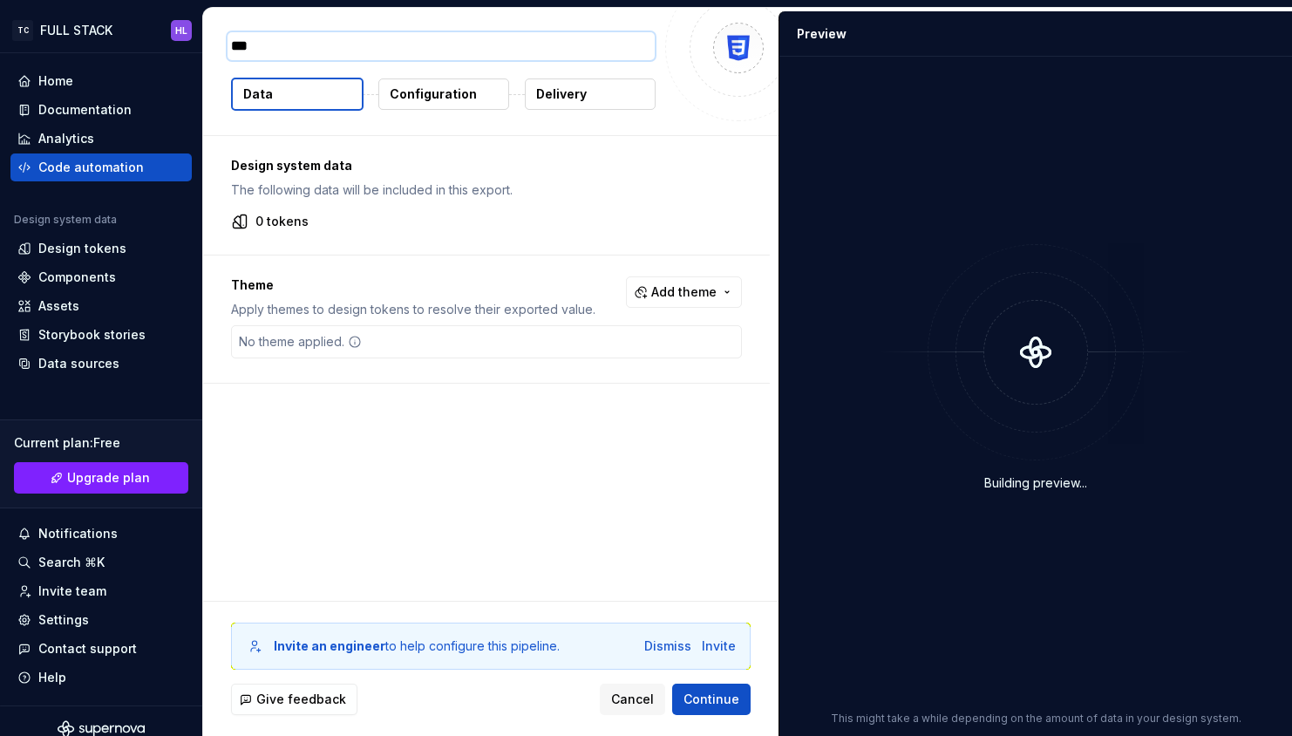
type textarea "*"
click at [688, 297] on span "Add theme" at bounding box center [683, 291] width 65 height 17
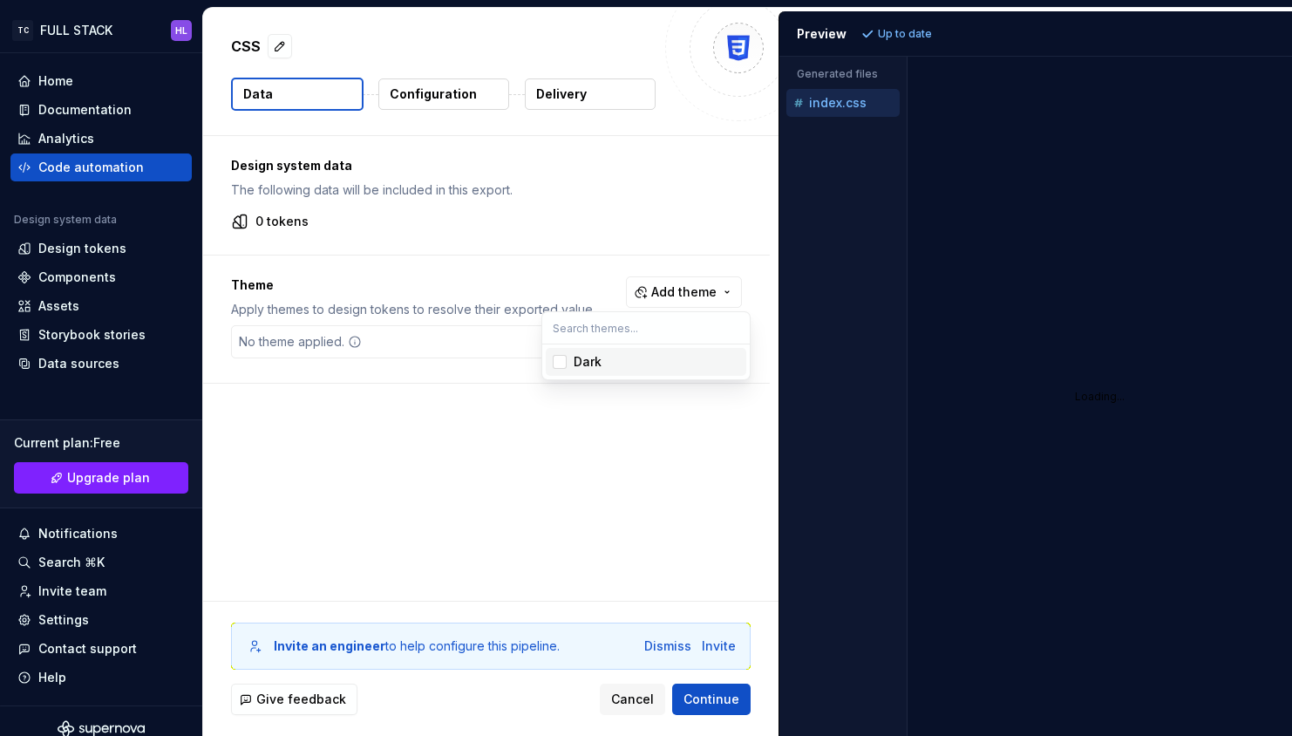
click at [561, 360] on div "Suggestions" at bounding box center [560, 362] width 14 height 14
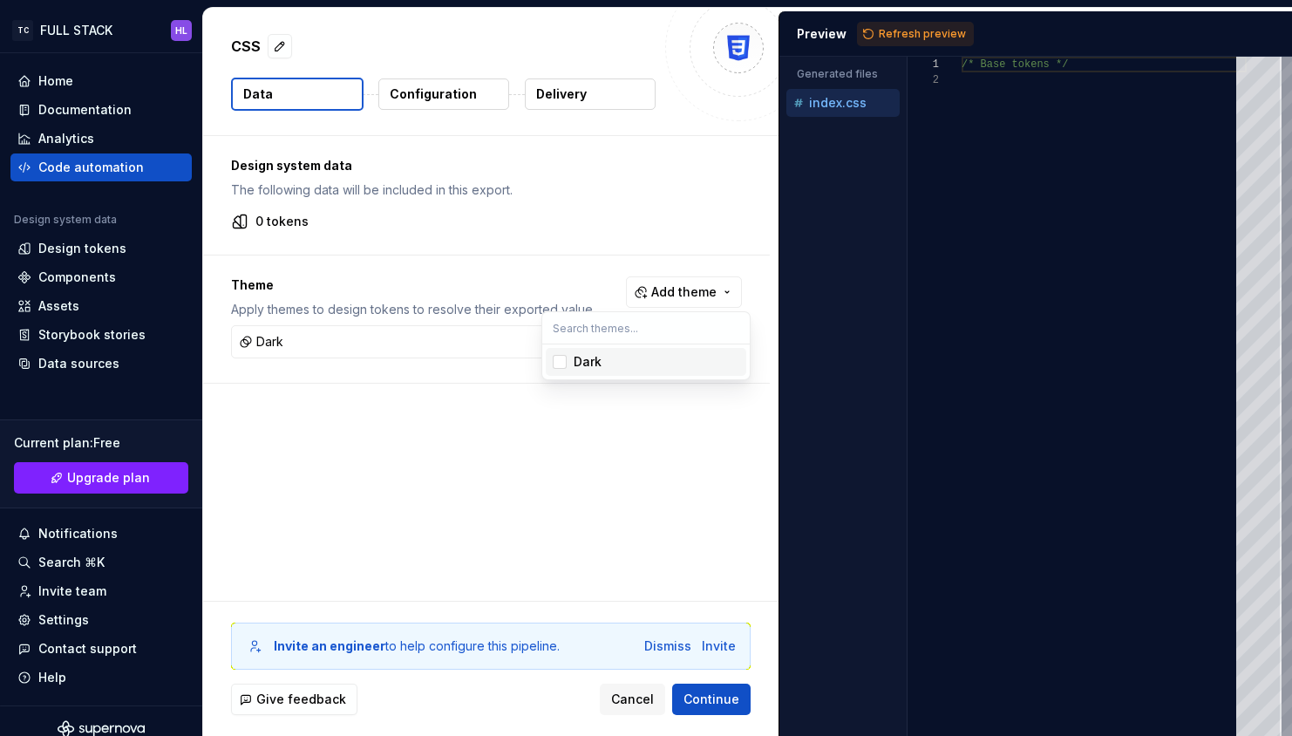
click at [561, 360] on div "Suggestions" at bounding box center [560, 362] width 14 height 14
click at [507, 465] on html "TC FULL STACK HL Home Documentation Analytics Code automation Design system dat…" at bounding box center [646, 368] width 1292 height 736
click at [453, 350] on div "No theme applied." at bounding box center [486, 341] width 511 height 33
click at [404, 476] on div "Design system data The following data will be included in this export. 0 tokens…" at bounding box center [490, 368] width 575 height 465
click at [459, 91] on p "Configuration" at bounding box center [433, 93] width 87 height 17
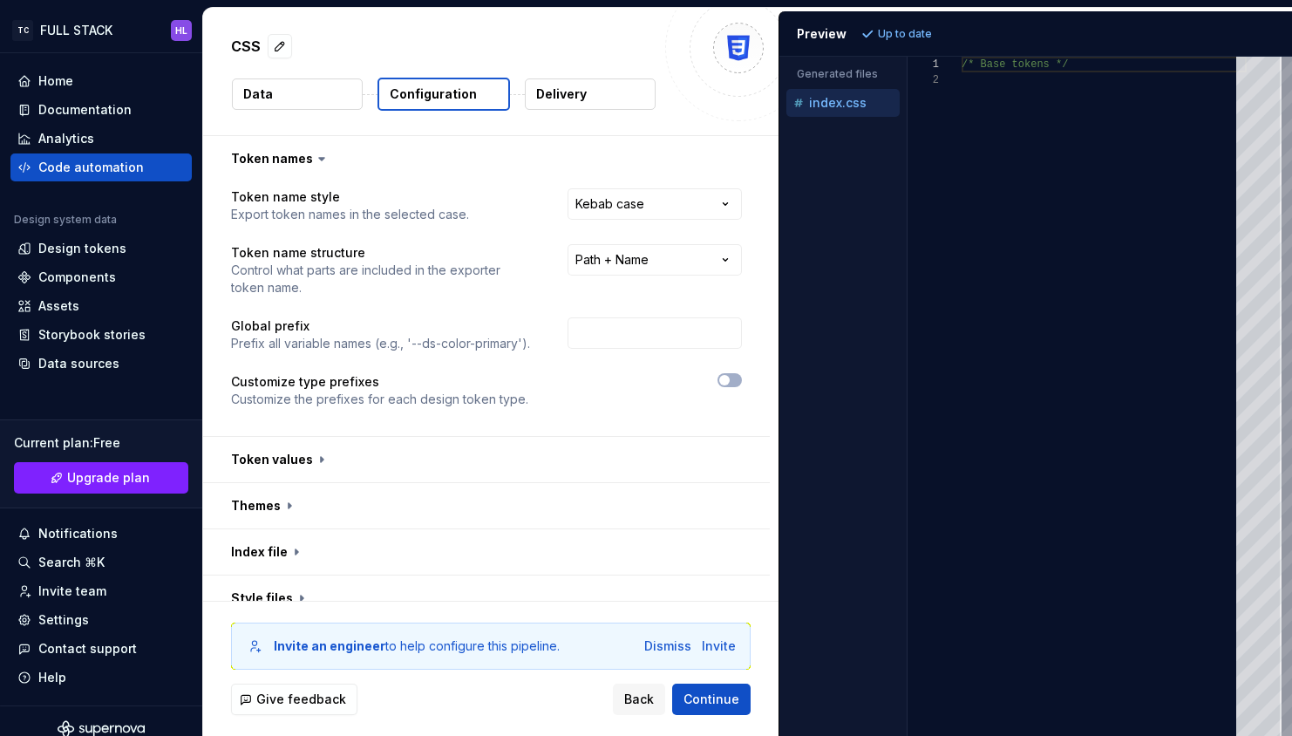
click at [634, 102] on button "Delivery" at bounding box center [590, 93] width 131 height 31
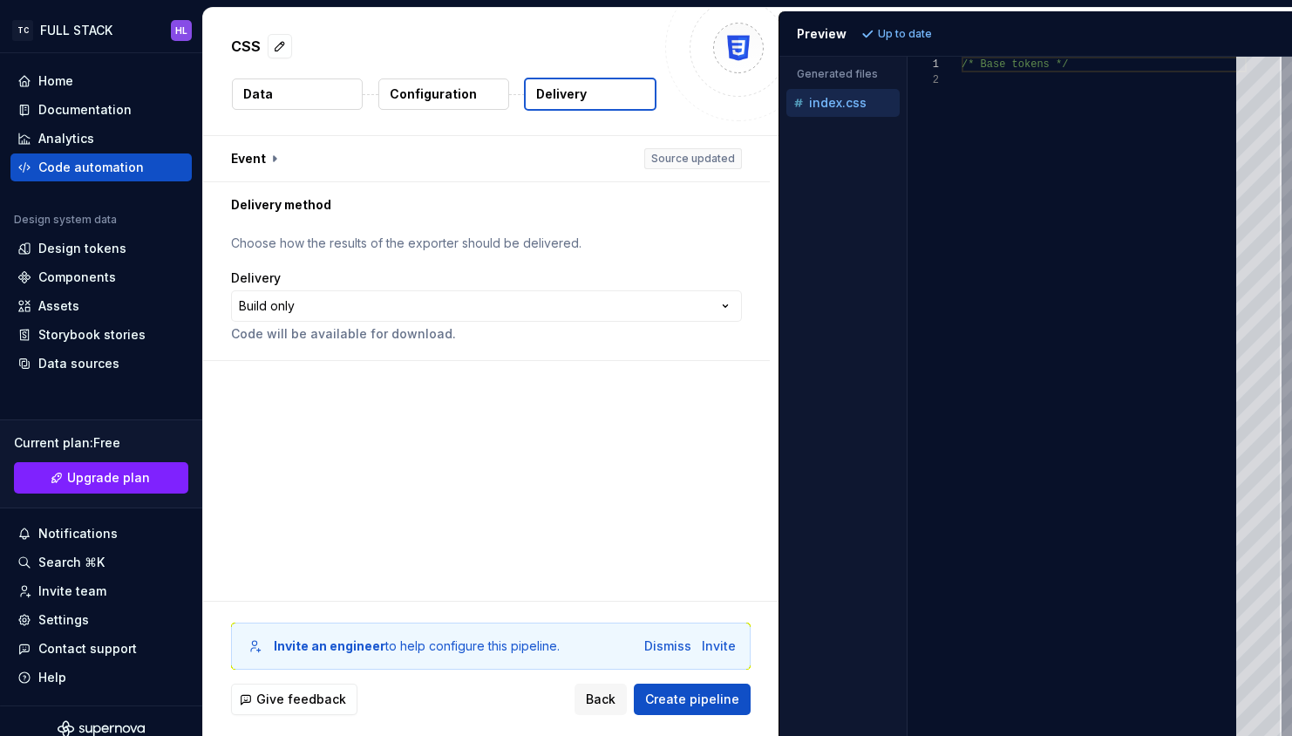
click at [304, 100] on button "Data" at bounding box center [297, 93] width 131 height 31
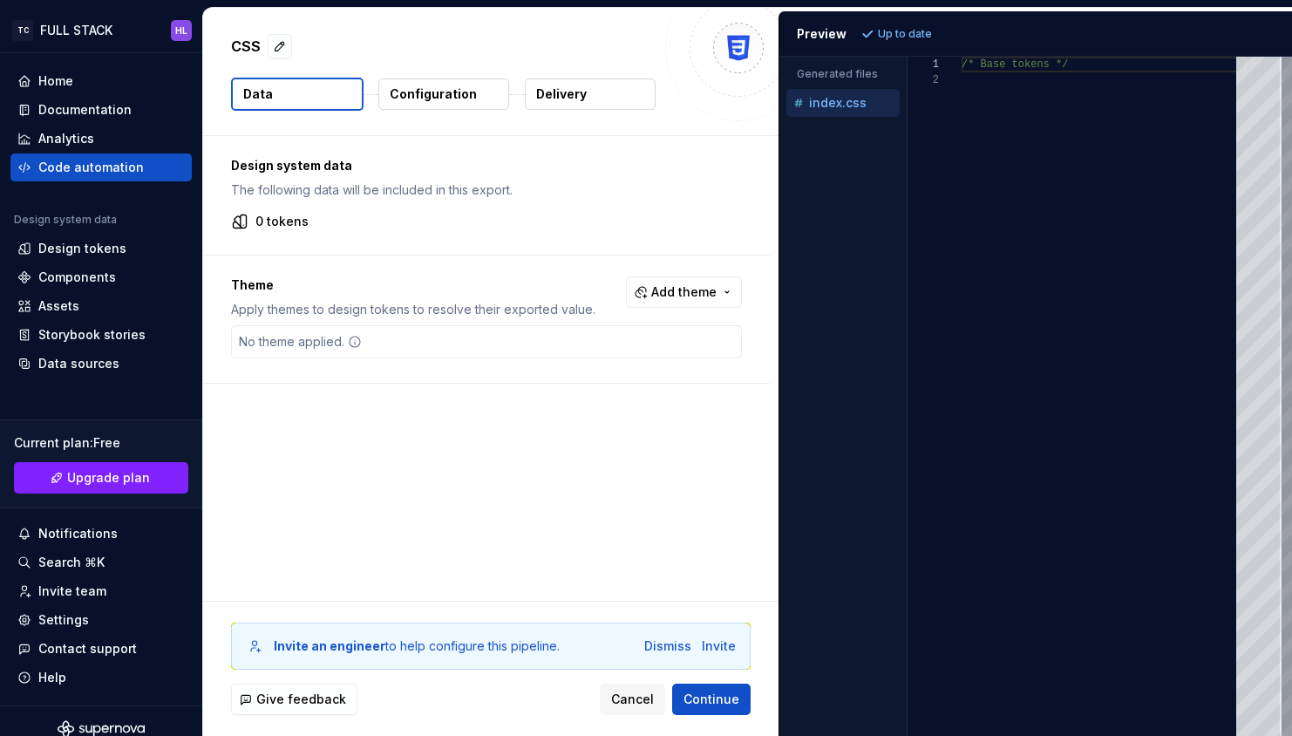
click at [392, 337] on div "No theme applied." at bounding box center [486, 341] width 511 height 33
click at [122, 108] on div "Documentation" at bounding box center [84, 109] width 93 height 17
